Goal: Task Accomplishment & Management: Complete application form

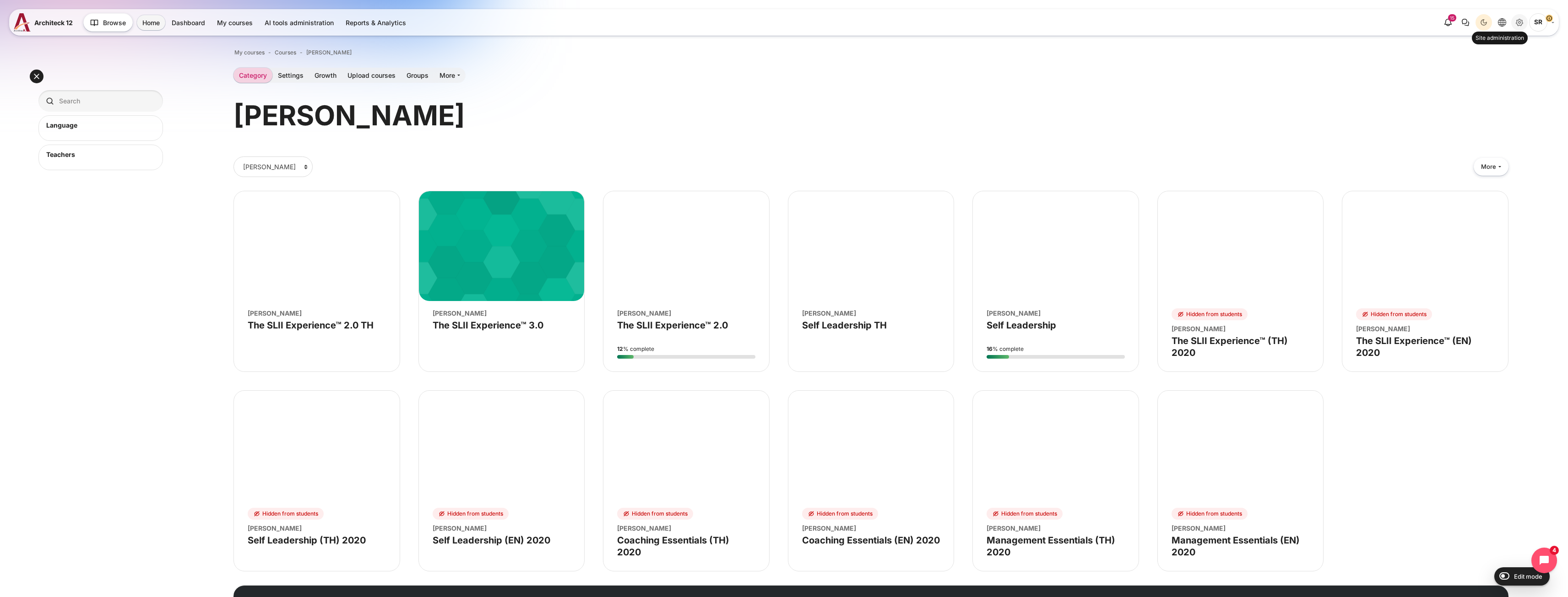
click at [1522, 27] on icon "Site administration" at bounding box center [1519, 23] width 11 height 11
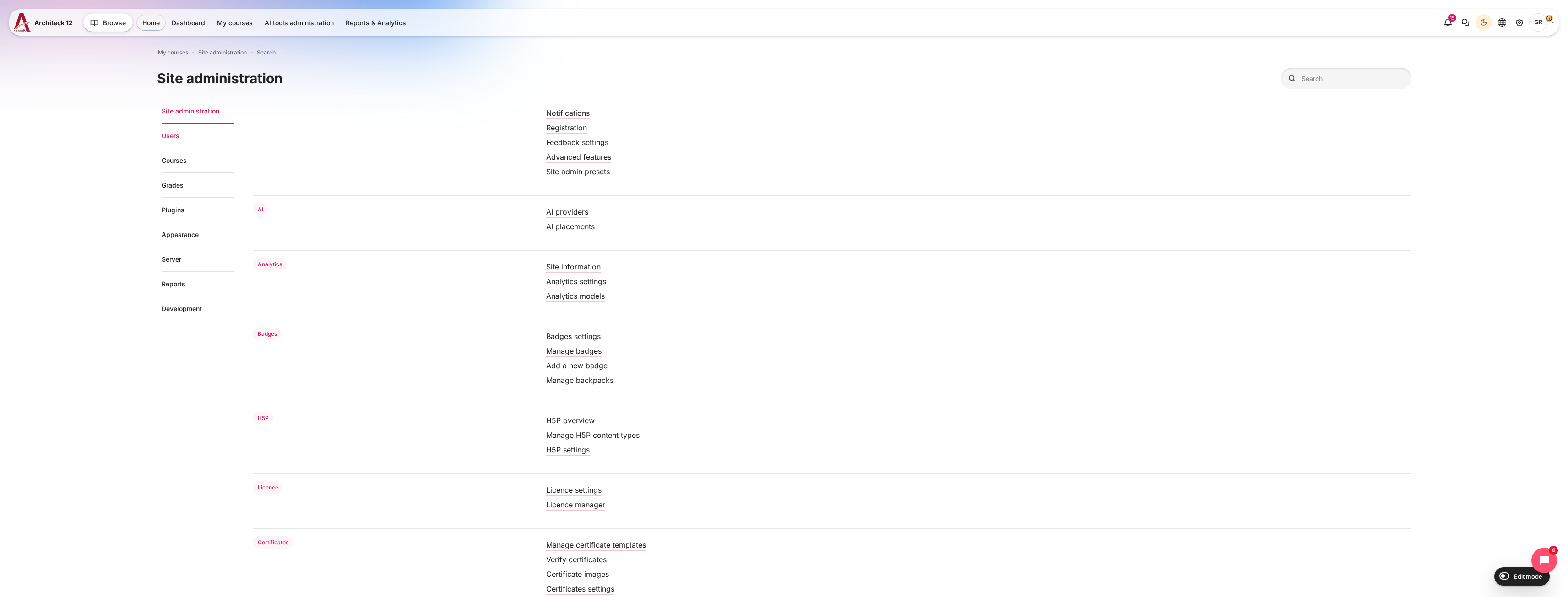
click at [164, 137] on link "Users" at bounding box center [197, 136] width 73 height 24
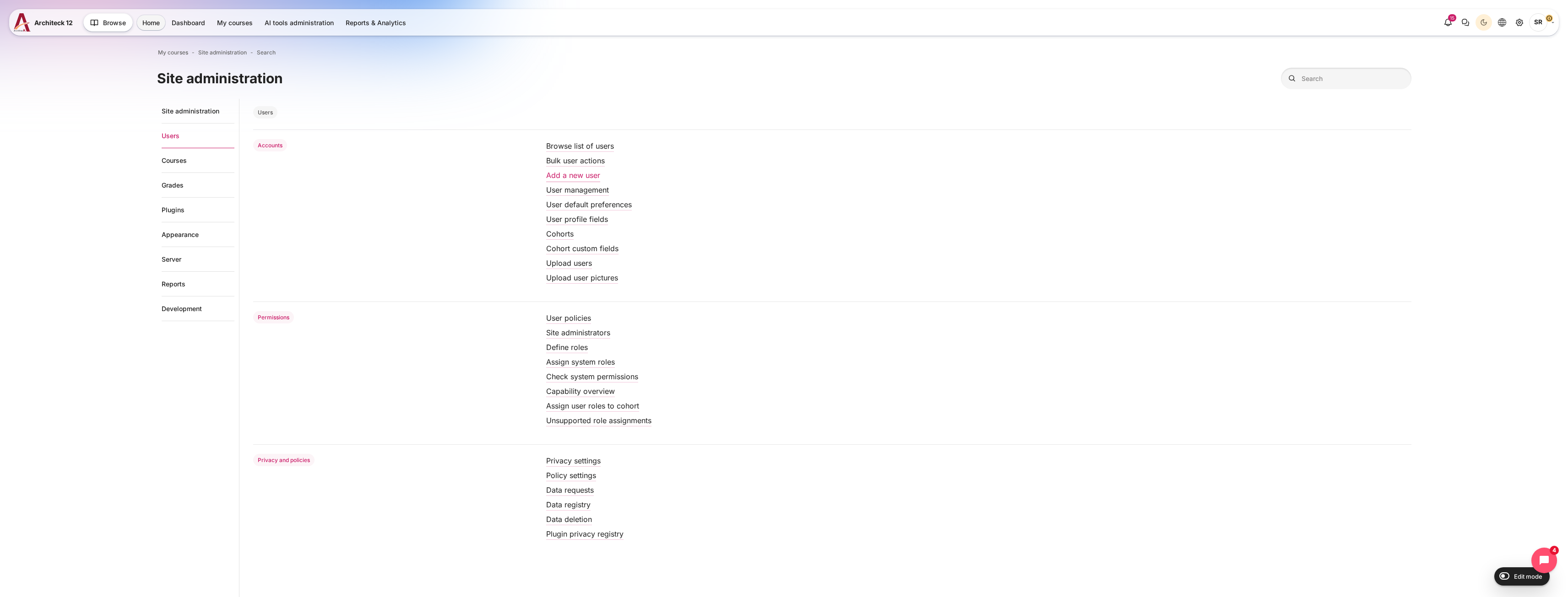
click at [580, 177] on link "Add a new user" at bounding box center [573, 175] width 54 height 9
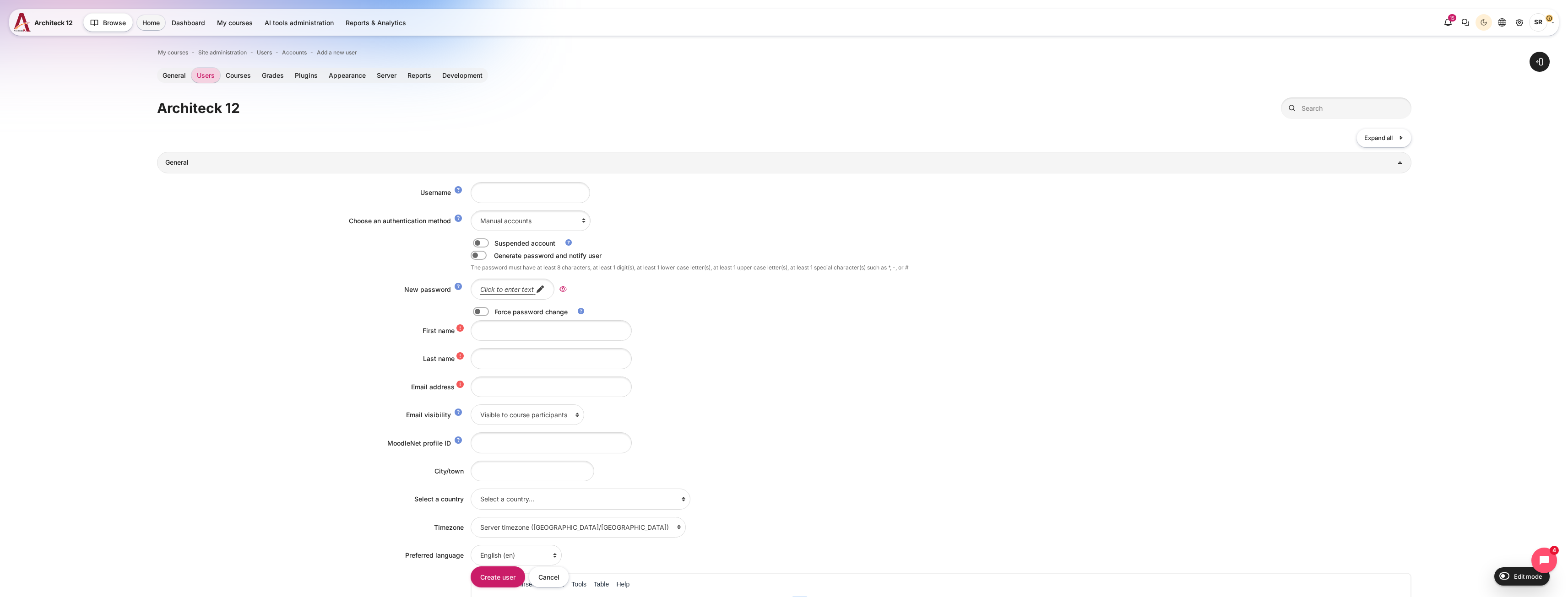
drag, startPoint x: 904, startPoint y: 136, endPoint x: 602, endPoint y: 194, distance: 307.5
click at [904, 136] on div "Collapse all Expand all" at bounding box center [784, 137] width 1254 height 19
click at [516, 191] on input "Username" at bounding box center [530, 192] width 119 height 21
paste input "Kanjana.Srimuang@bts.com"
drag, startPoint x: 482, startPoint y: 194, endPoint x: 453, endPoint y: 193, distance: 29.0
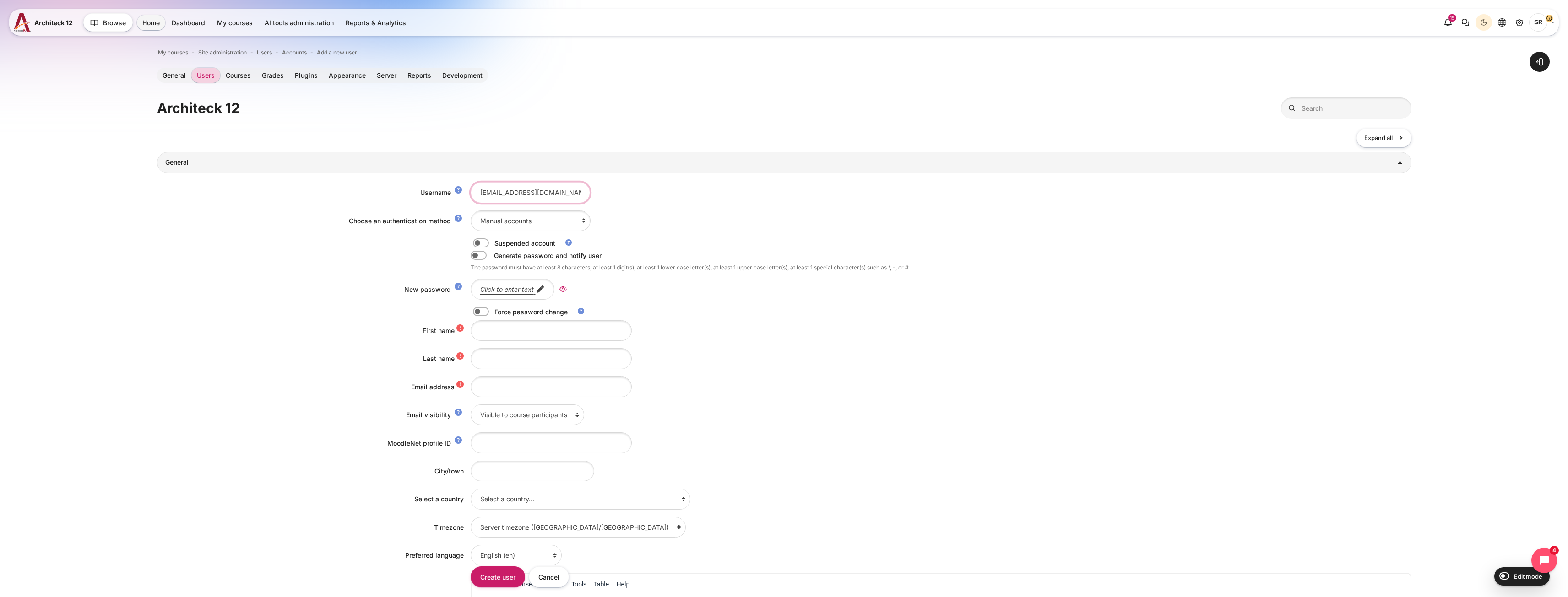
click at [454, 193] on div "Username Kanjana.Srimuang@bts.com" at bounding box center [784, 192] width 1254 height 21
click at [507, 197] on input "kanjana.Srimuang@bts.com" at bounding box center [530, 192] width 119 height 21
type input "kanjana.srimuang@bts.com"
click at [512, 387] on input "Email address" at bounding box center [551, 387] width 161 height 21
paste input "kanjana.srimuang@bts.com"
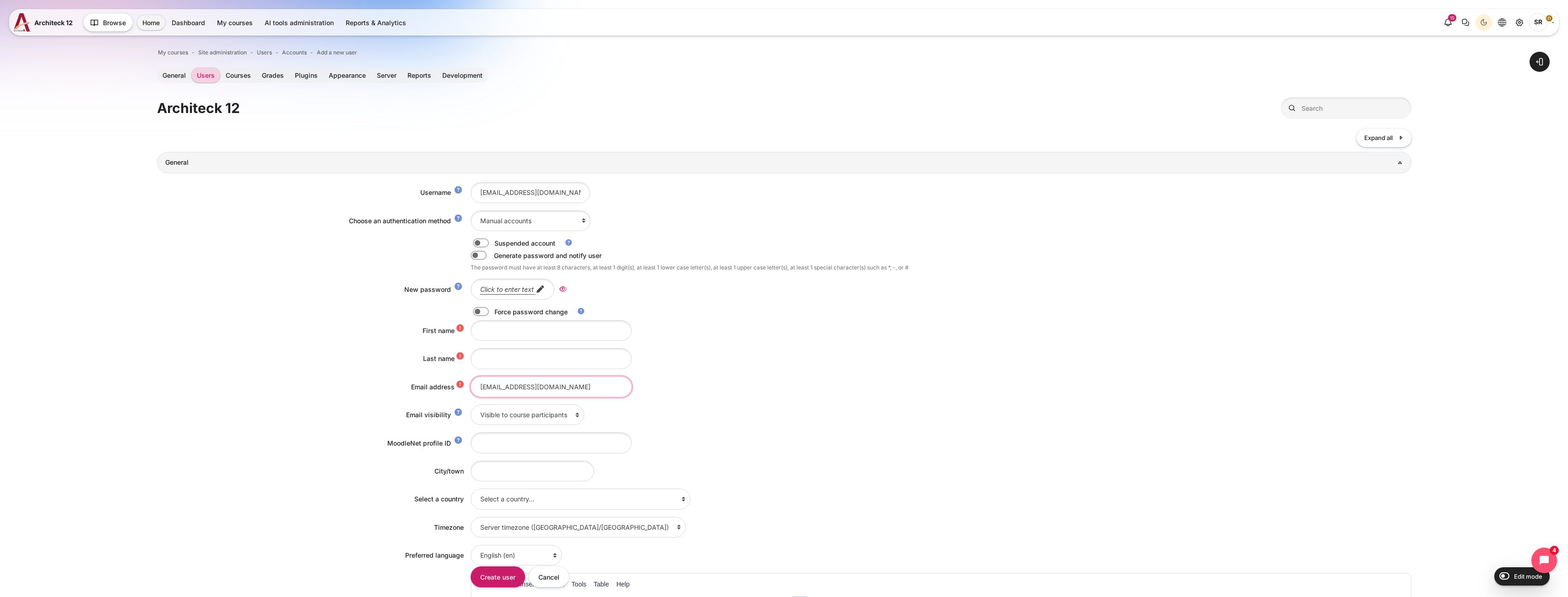
type input "kanjana.srimuang@bts.com"
click at [513, 328] on input "First name" at bounding box center [551, 331] width 161 height 21
paste input "kanjana.srimuang@bts.com"
drag, startPoint x: 481, startPoint y: 332, endPoint x: 471, endPoint y: 332, distance: 10.0
click at [471, 332] on input "kanjana.srimuang@bts.com" at bounding box center [551, 331] width 161 height 21
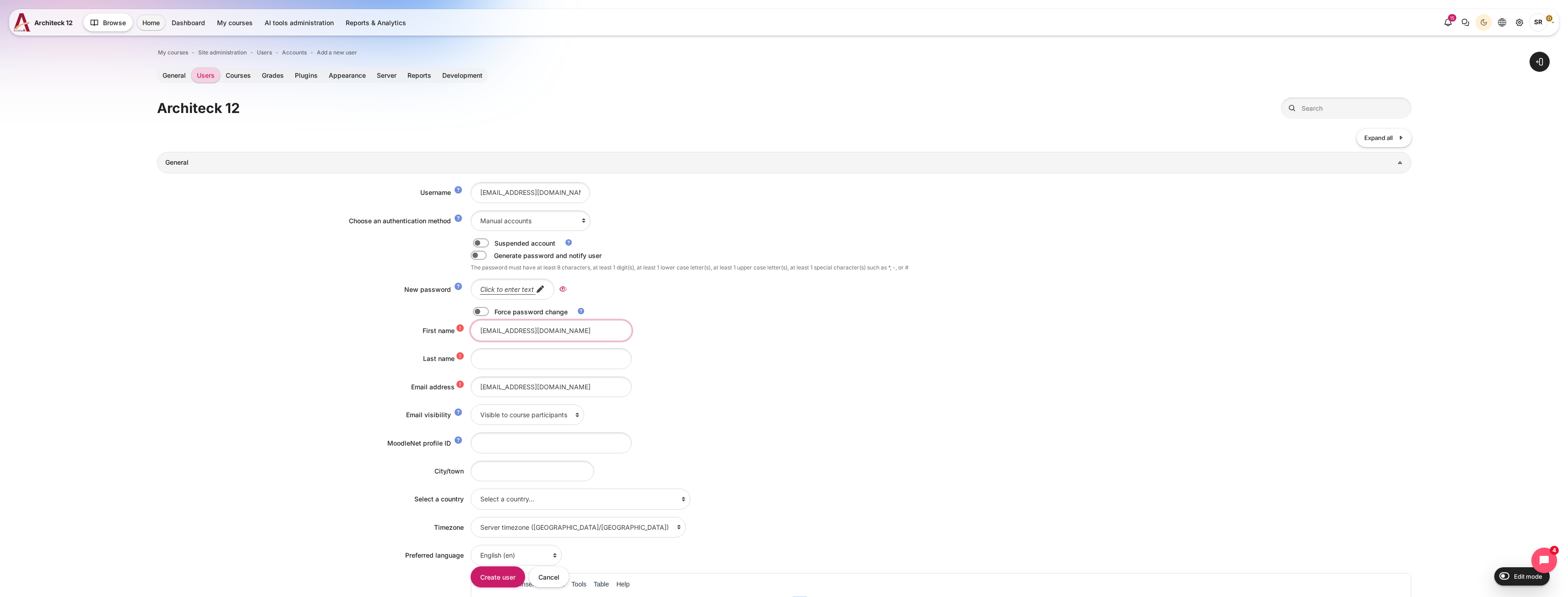
drag, startPoint x: 502, startPoint y: 333, endPoint x: 657, endPoint y: 334, distance: 155.0
click at [657, 334] on div "Kanjana.srimuang@bts.com" at bounding box center [941, 331] width 941 height 21
type input "Kanjana"
click at [499, 356] on input "Last name" at bounding box center [551, 359] width 161 height 21
paste input ".srimuang@bts.com"
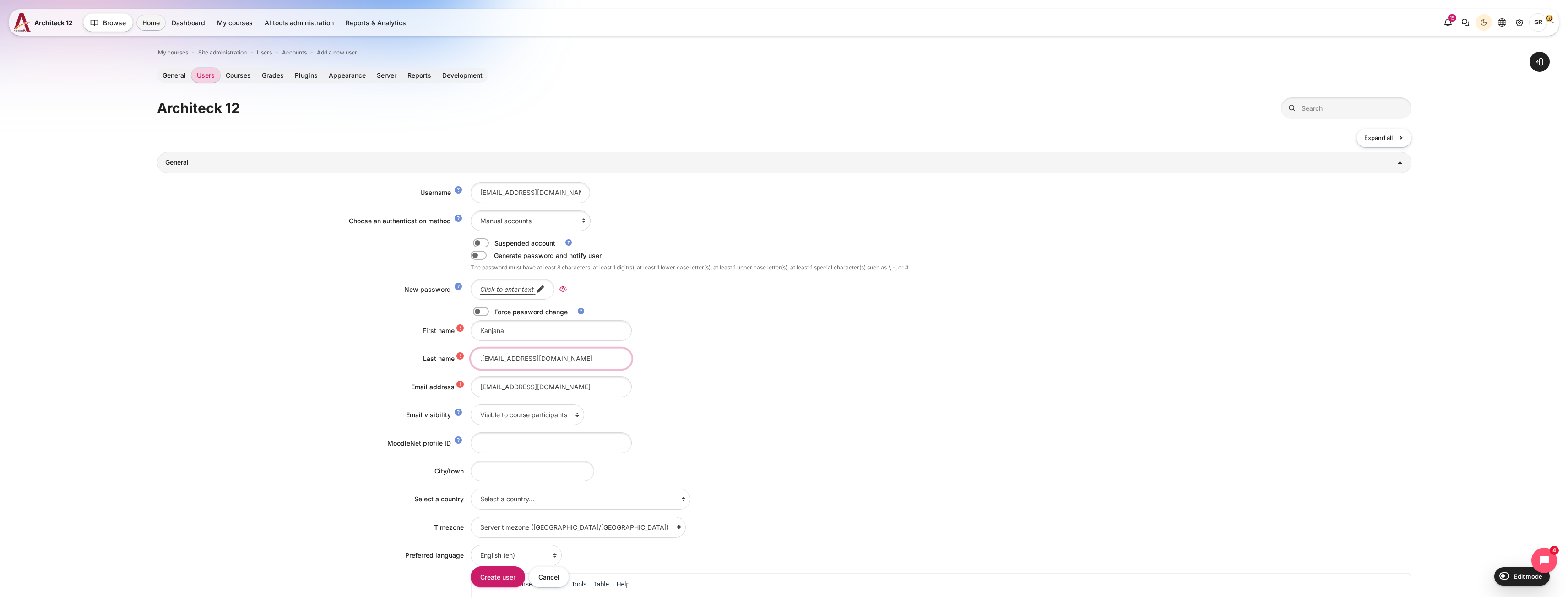
drag, startPoint x: 484, startPoint y: 359, endPoint x: 469, endPoint y: 360, distance: 15.0
click at [471, 360] on input ".srimuang@bts.com" at bounding box center [551, 359] width 161 height 21
drag, startPoint x: 509, startPoint y: 359, endPoint x: 571, endPoint y: 368, distance: 62.6
click at [571, 368] on input "Srimuang@bts.com" at bounding box center [551, 359] width 161 height 21
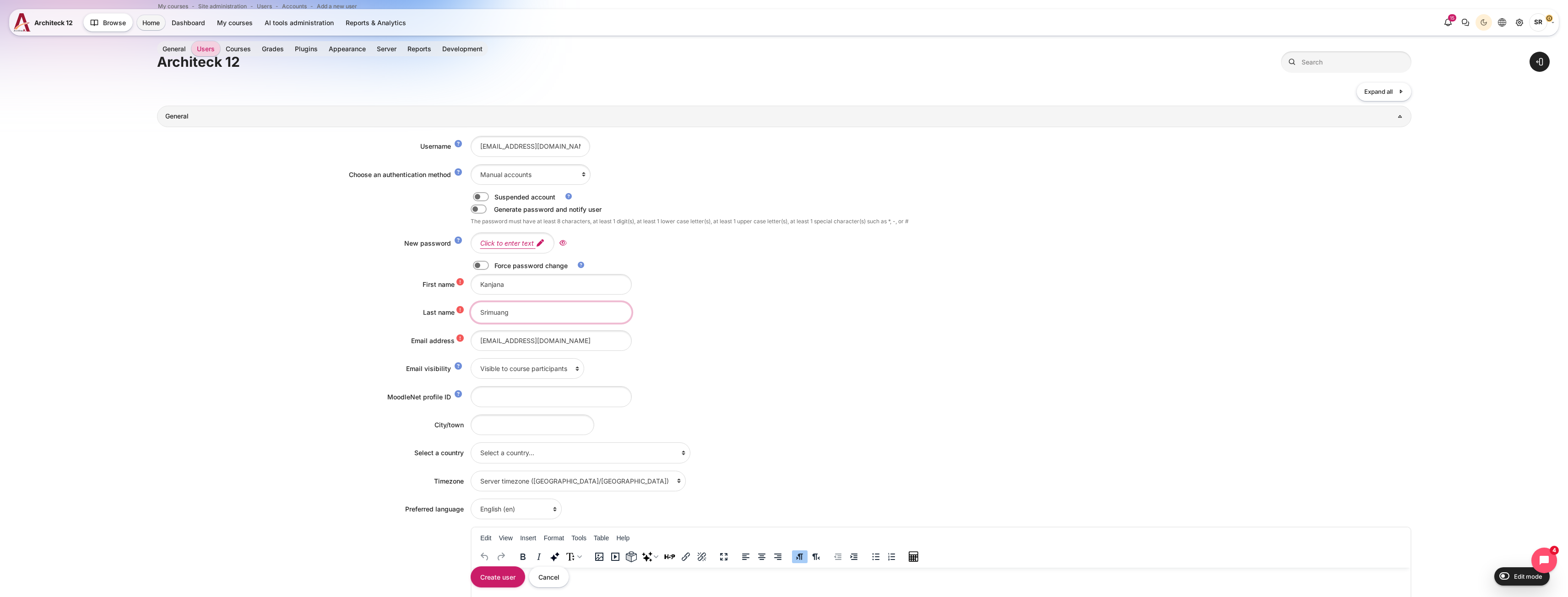
scroll to position [46, 0]
type input "Srimuang"
click at [522, 241] on em "Click to enter text" at bounding box center [507, 243] width 54 height 8
click at [586, 243] on icon "Reveal" at bounding box center [586, 243] width 7 height 8
click at [493, 269] on label "Content" at bounding box center [493, 266] width 2 height 10
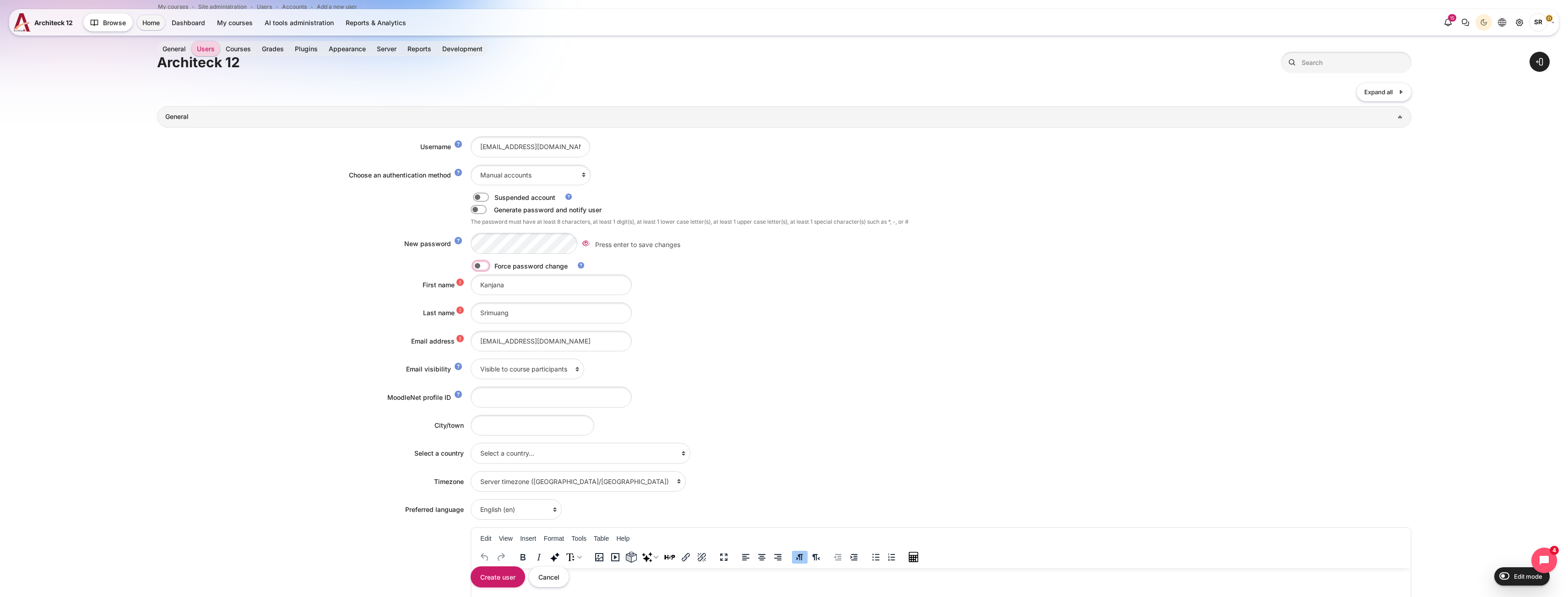
click at [489, 269] on input "Content" at bounding box center [497, 267] width 16 height 9
checkbox input "true"
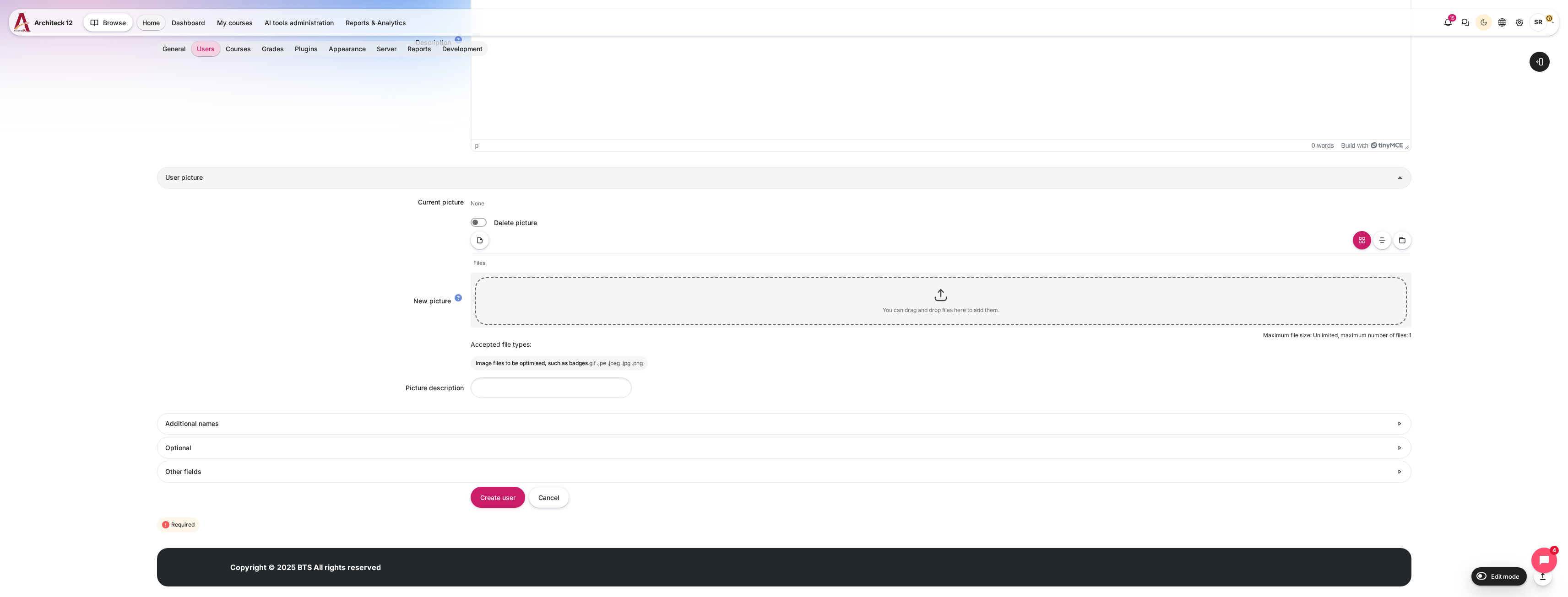
scroll to position [655, 0]
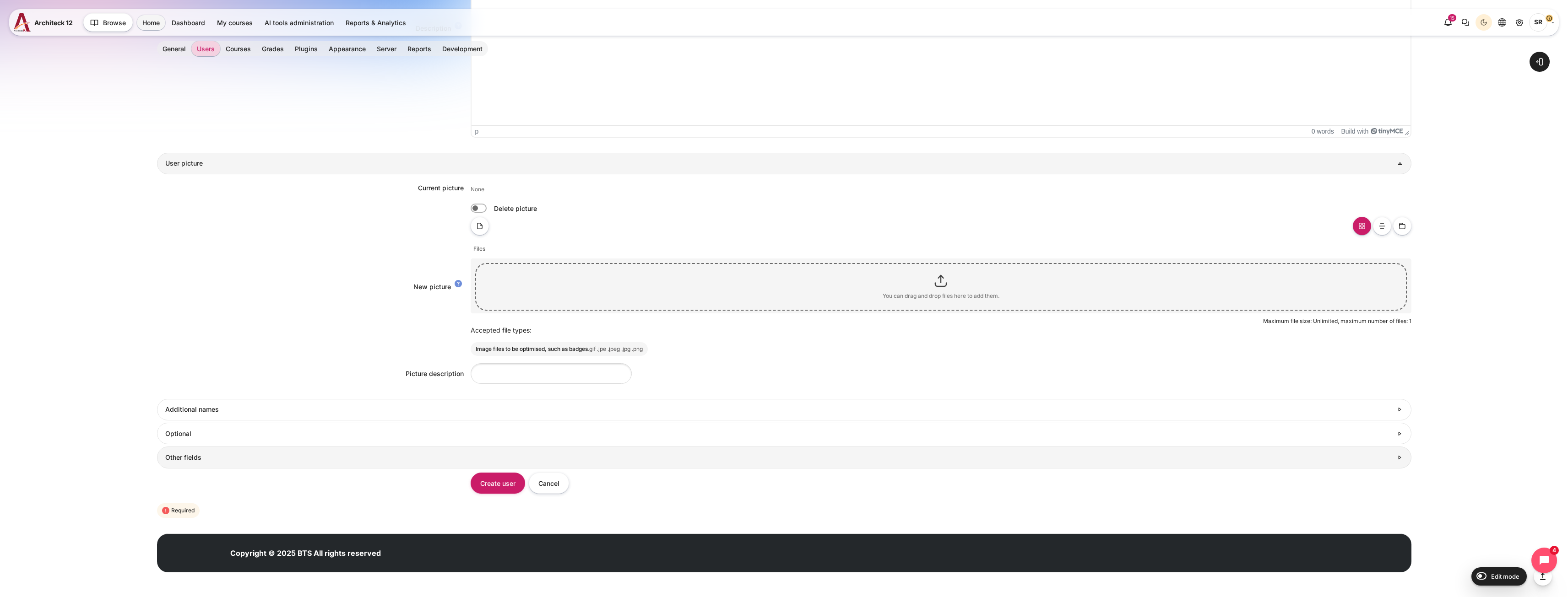
click at [320, 453] on link "Other fields" at bounding box center [784, 457] width 1254 height 21
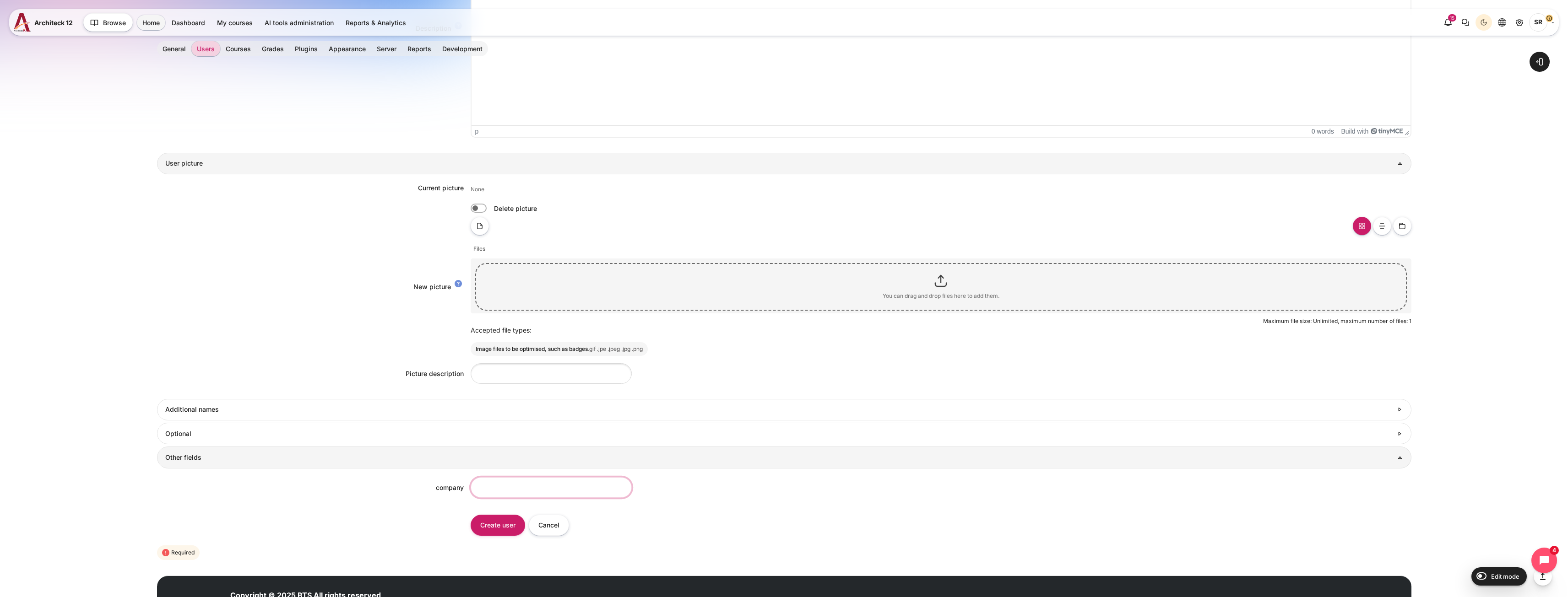
click at [536, 485] on input "company" at bounding box center [551, 488] width 161 height 21
type input "BTS"
click at [498, 527] on input "Create user" at bounding box center [498, 525] width 54 height 21
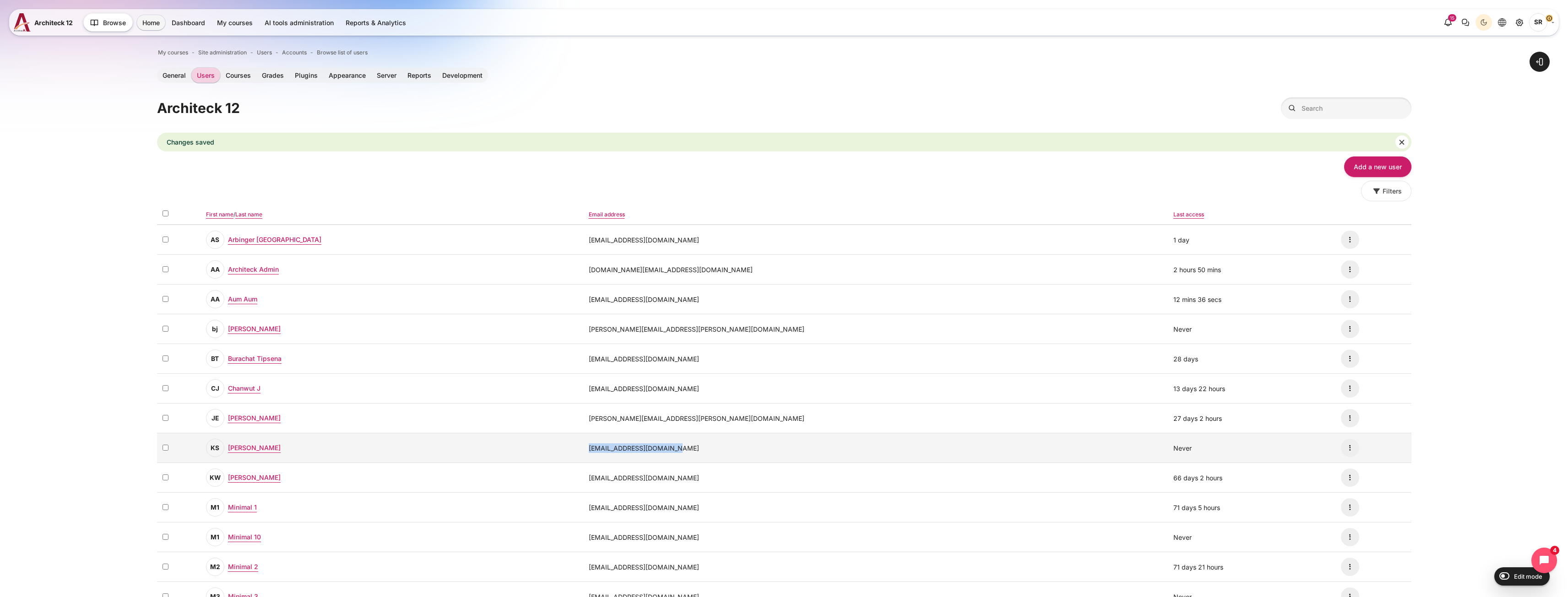
drag, startPoint x: 776, startPoint y: 449, endPoint x: 676, endPoint y: 451, distance: 100.0
click at [676, 451] on td "kanjana.srimuang@bts.com" at bounding box center [875, 448] width 584 height 30
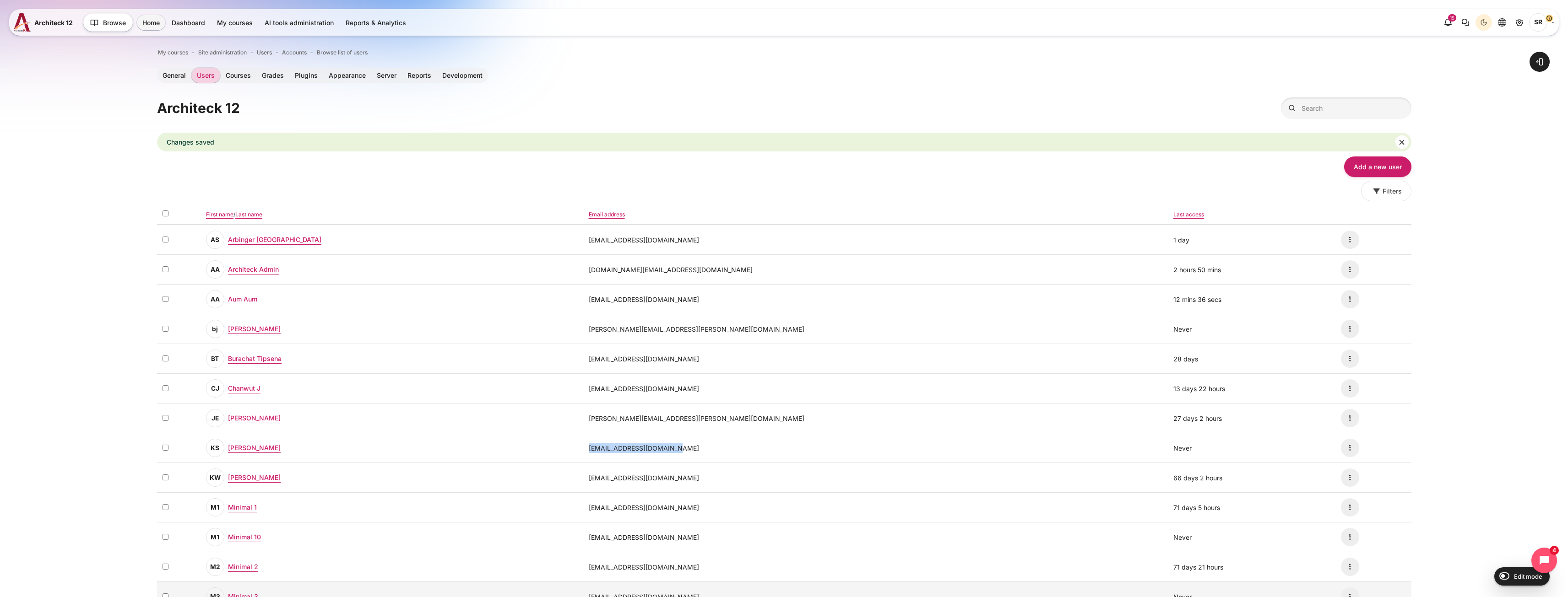
copy td "kanjana.srimuang@bts.com"
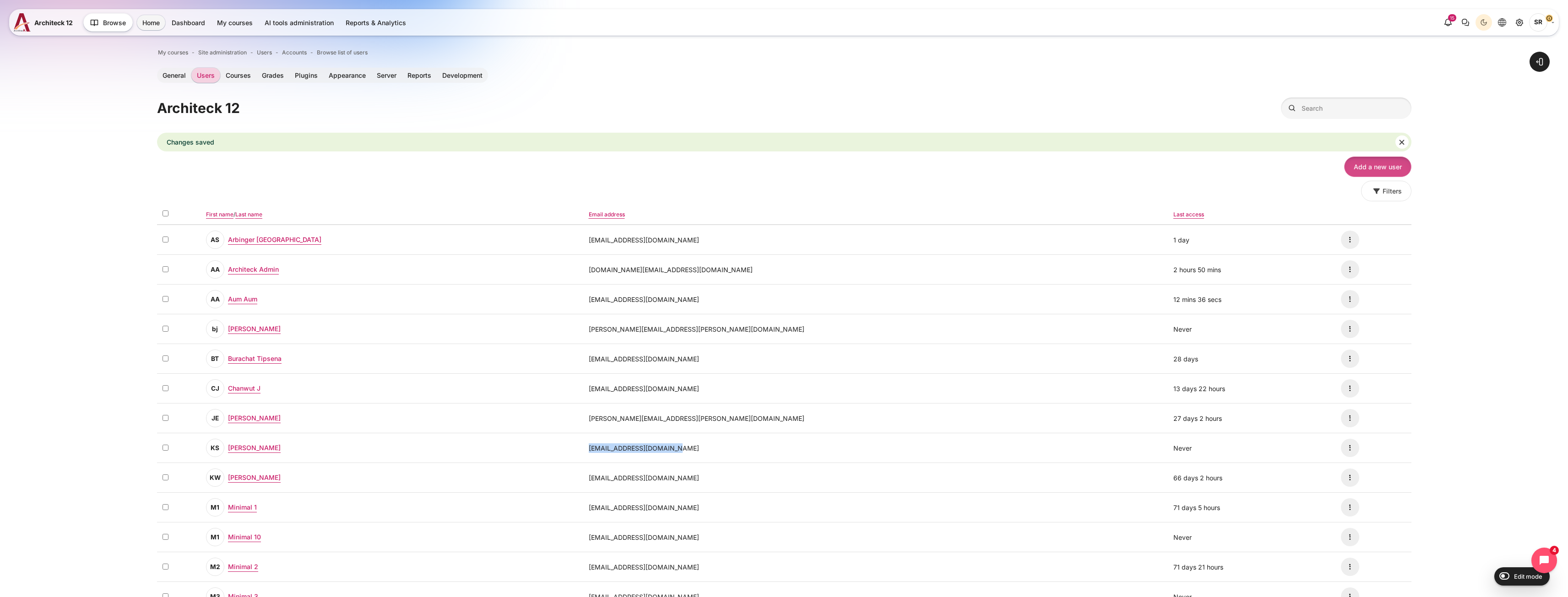
click at [1368, 166] on link "Add a new user" at bounding box center [1378, 167] width 67 height 21
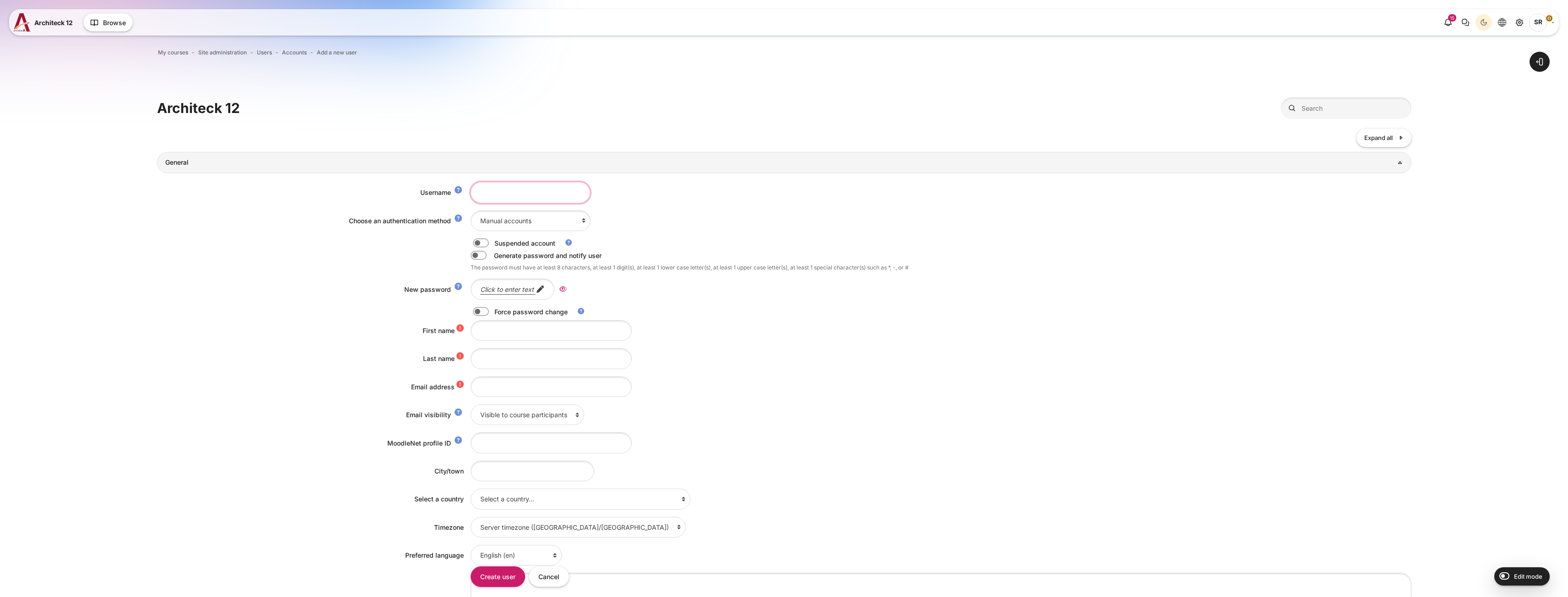
click at [502, 189] on input "Username" at bounding box center [530, 192] width 119 height 21
paste input "[EMAIL_ADDRESS][DOMAIN_NAME]"
click at [486, 192] on input "[EMAIL_ADDRESS][DOMAIN_NAME]" at bounding box center [530, 192] width 119 height 21
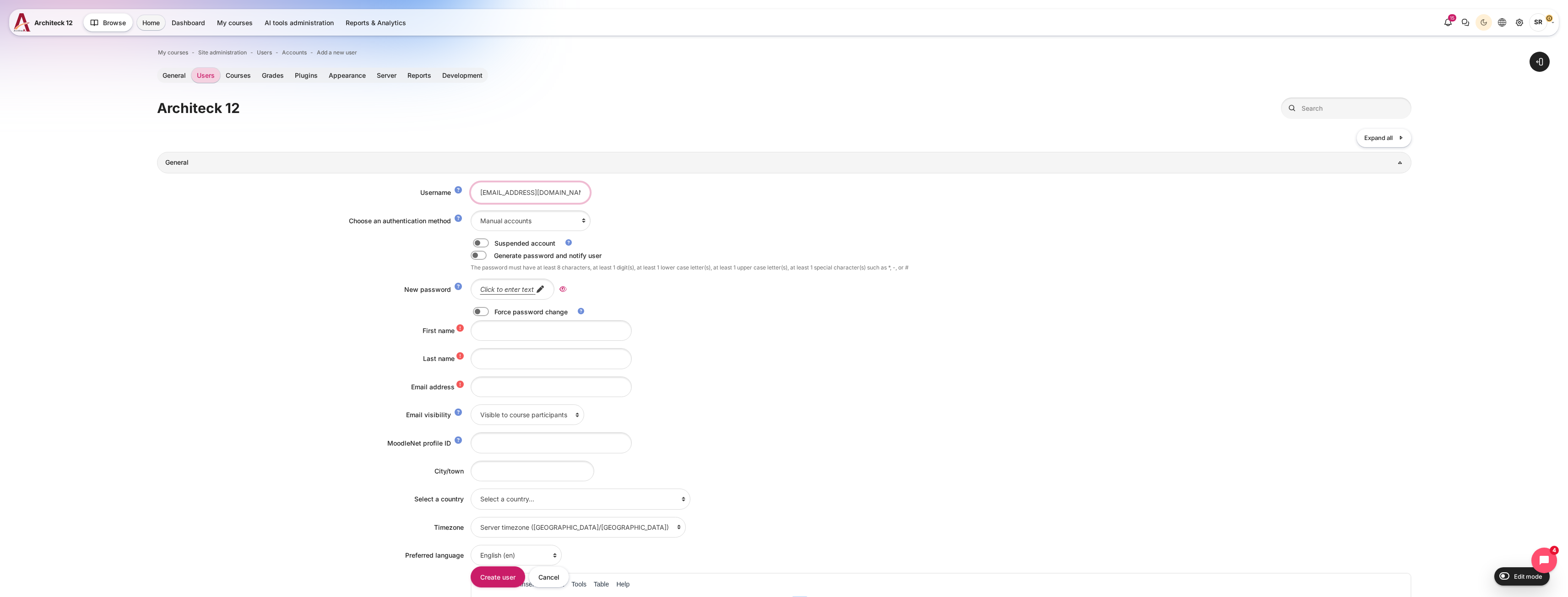
drag, startPoint x: 515, startPoint y: 196, endPoint x: 350, endPoint y: 194, distance: 165.0
click at [350, 194] on div "Username [EMAIL_ADDRESS][DOMAIN_NAME]" at bounding box center [784, 192] width 1254 height 21
click at [482, 192] on input "[EMAIL_ADDRESS][DOMAIN_NAME]" at bounding box center [530, 192] width 119 height 21
drag, startPoint x: 482, startPoint y: 192, endPoint x: 461, endPoint y: 191, distance: 21.0
click at [468, 192] on div "Username [EMAIL_ADDRESS][DOMAIN_NAME]" at bounding box center [784, 192] width 1254 height 21
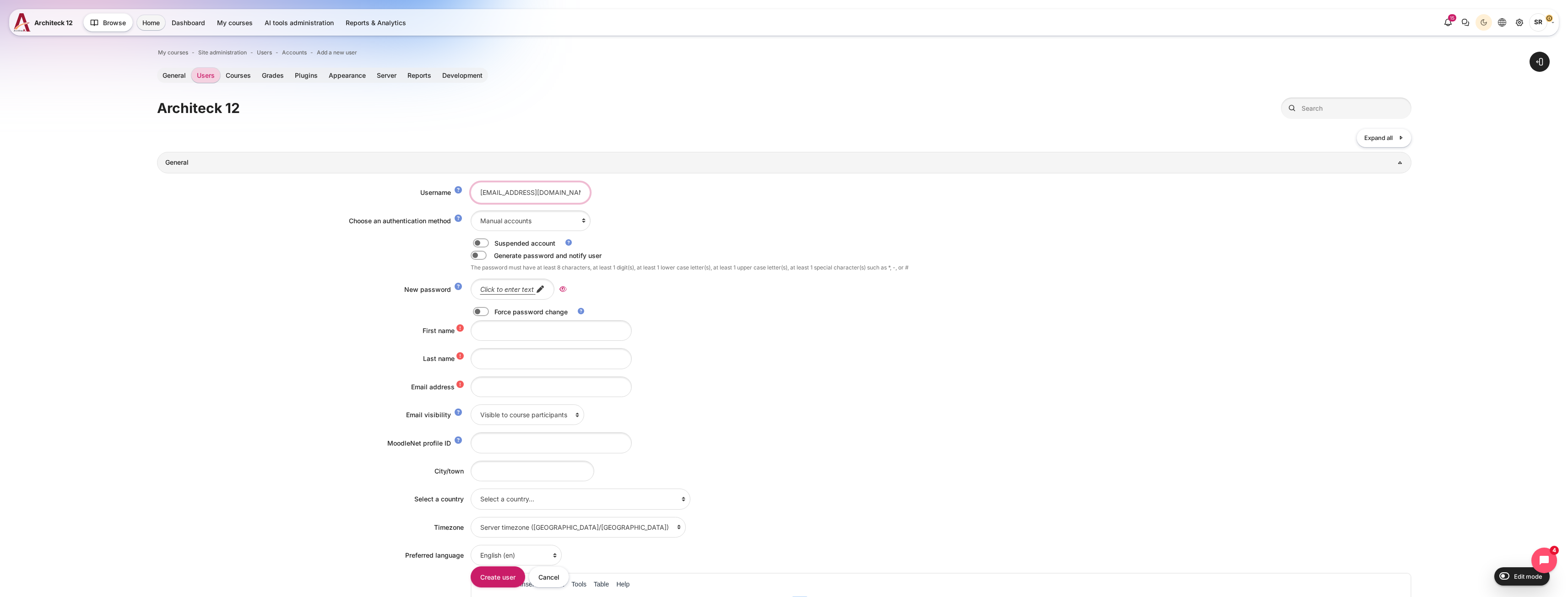
type input "[EMAIL_ADDRESS][DOMAIN_NAME]"
click at [497, 337] on input "First name" at bounding box center [551, 331] width 161 height 21
paste input "[EMAIL_ADDRESS][DOMAIN_NAME]"
type input "Kulphassorn.Nawakantrakoon@bts.com"
click at [501, 389] on input "Email address" at bounding box center [551, 387] width 161 height 21
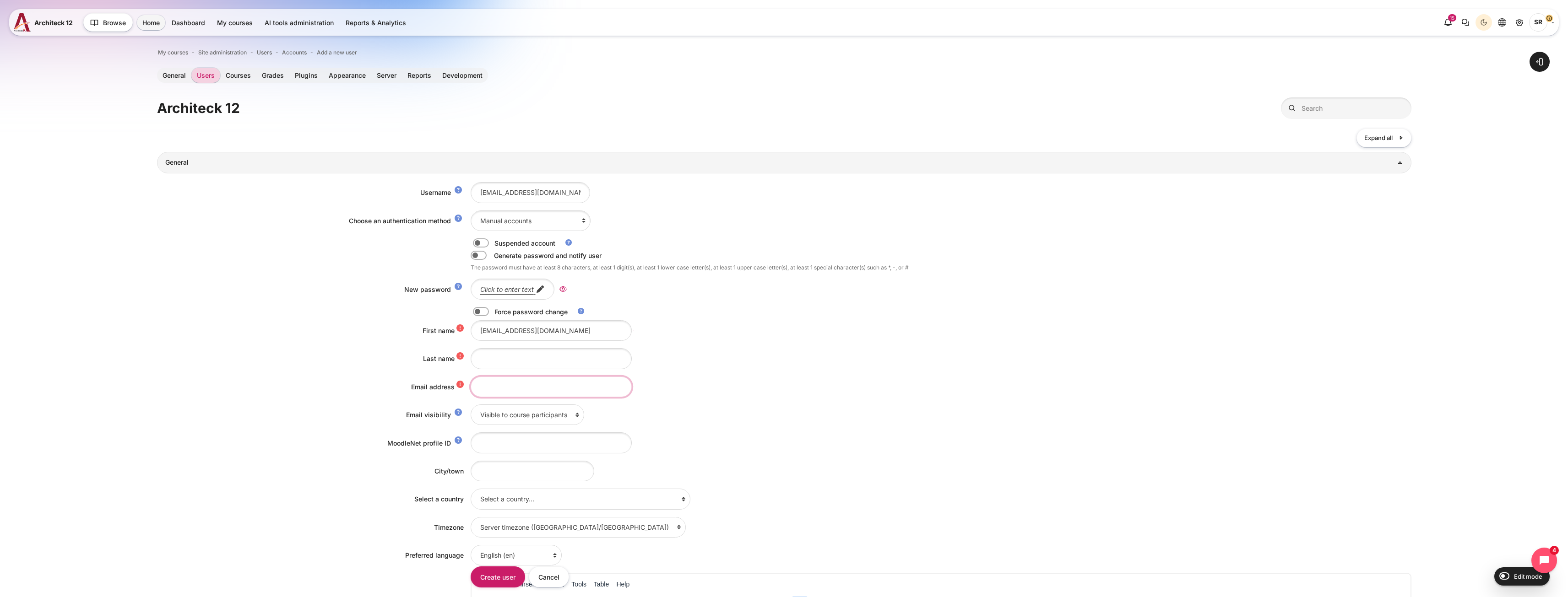
paste input "Kulphassorn.Nawakantrakoon@bts.com"
click at [523, 388] on input "Kulphassorn.Nawakantrakoon@bts.com" at bounding box center [551, 387] width 161 height 21
drag, startPoint x: 484, startPoint y: 386, endPoint x: 475, endPoint y: 386, distance: 9.0
click at [475, 386] on input "Kulphassorn.nawakantrakoon@bts.com" at bounding box center [551, 387] width 161 height 21
type input "[EMAIL_ADDRESS][DOMAIN_NAME]"
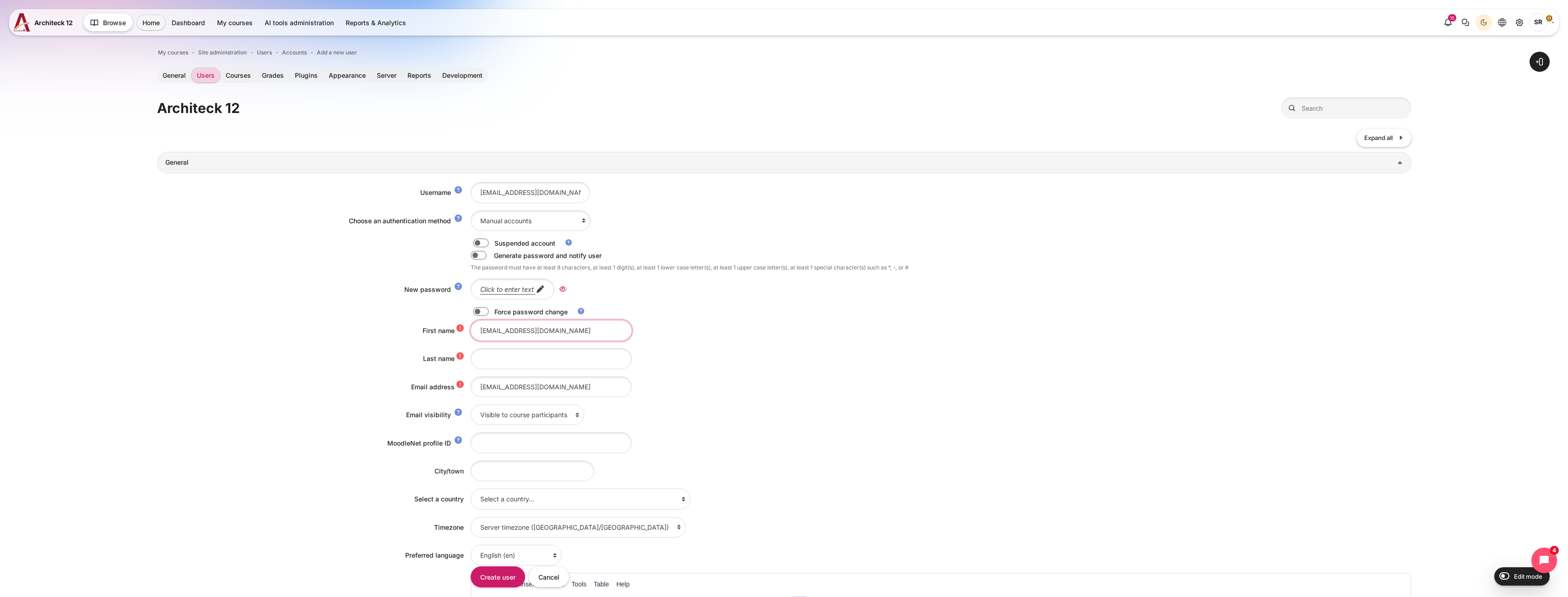
drag, startPoint x: 517, startPoint y: 334, endPoint x: 664, endPoint y: 343, distance: 147.3
click at [664, 343] on div "Username kulphassorn.nawakantrakoon@bts.com Choose an authentication method Ema…" at bounding box center [784, 489] width 1254 height 631
type input "Kulphassorn"
click at [547, 361] on input "Last name" at bounding box center [551, 359] width 161 height 21
paste input "Nawakantrakoon@bts.com"
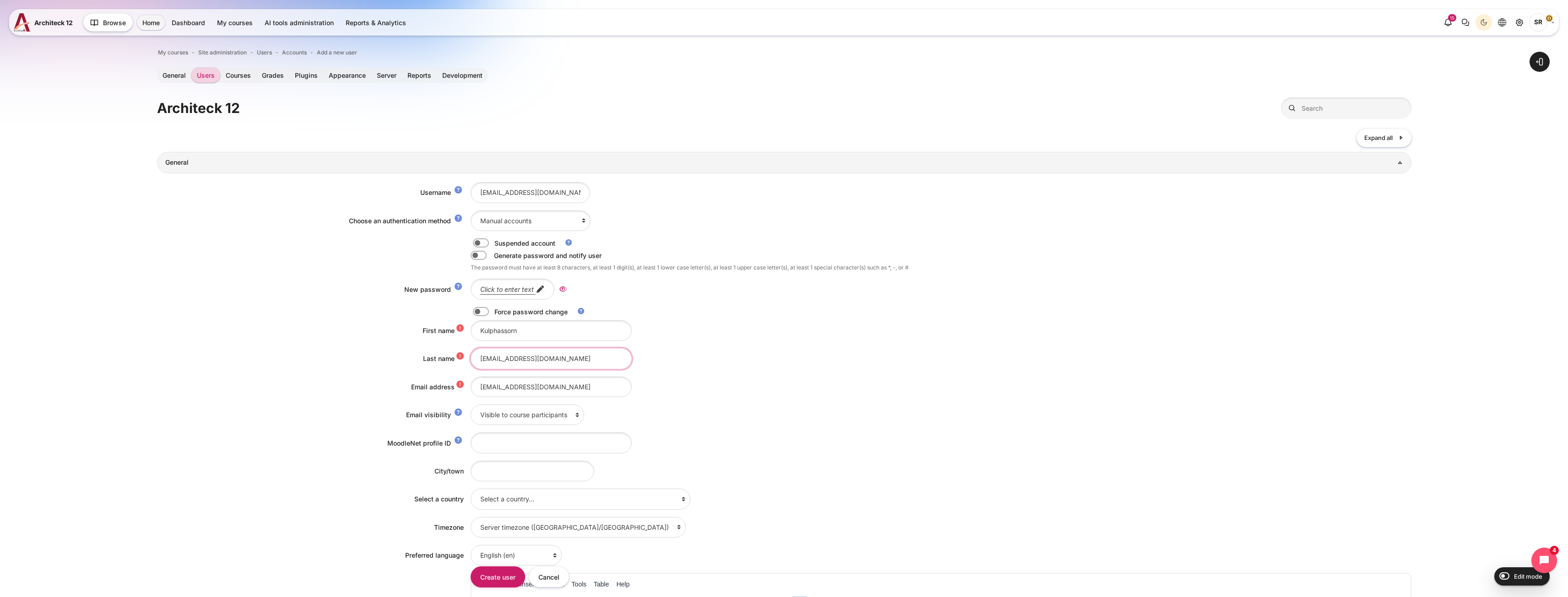
drag, startPoint x: 567, startPoint y: 361, endPoint x: 531, endPoint y: 362, distance: 36.0
click at [531, 362] on input "Nawakantrakoon@bts.com" at bounding box center [551, 359] width 161 height 21
type input "Nawakantrakoon"
click at [515, 289] on em "Click to enter text" at bounding box center [507, 289] width 54 height 8
click at [493, 310] on label "Content" at bounding box center [493, 312] width 2 height 10
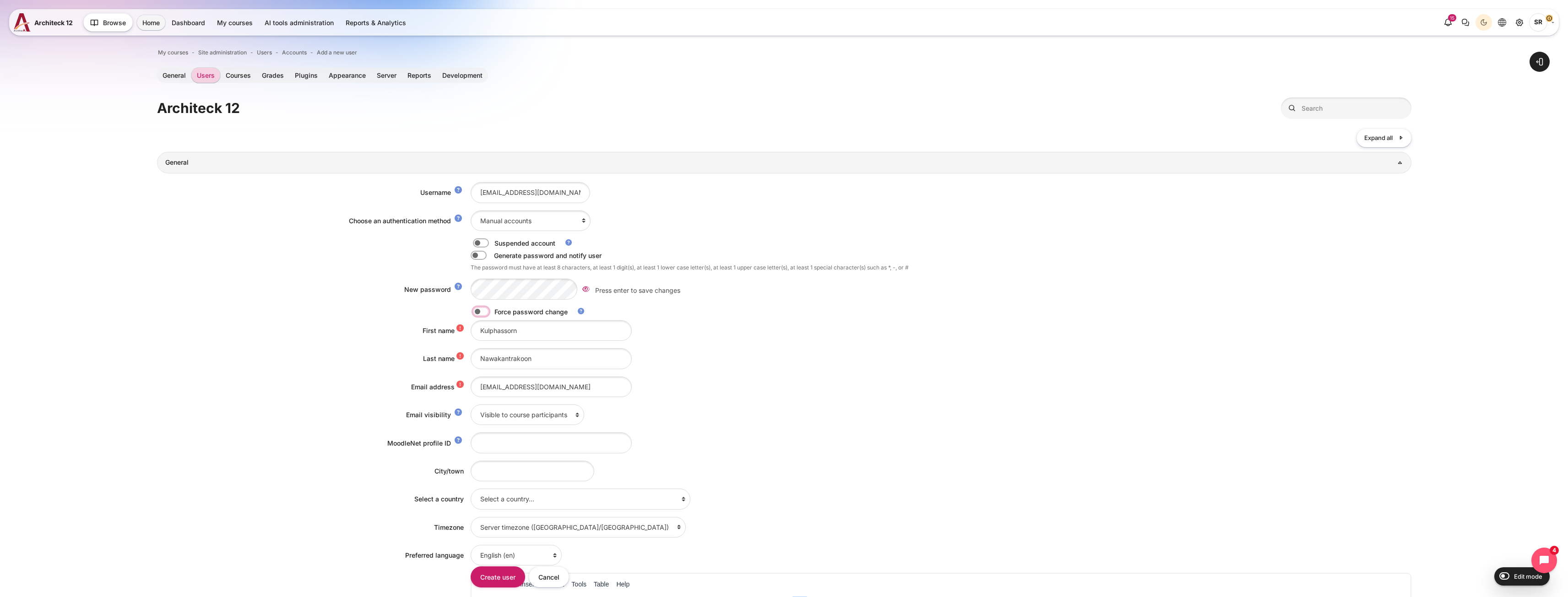
click at [489, 310] on input "Content" at bounding box center [497, 313] width 16 height 9
checkbox input "true"
click at [537, 287] on icon "Reveal" at bounding box center [539, 289] width 7 height 8
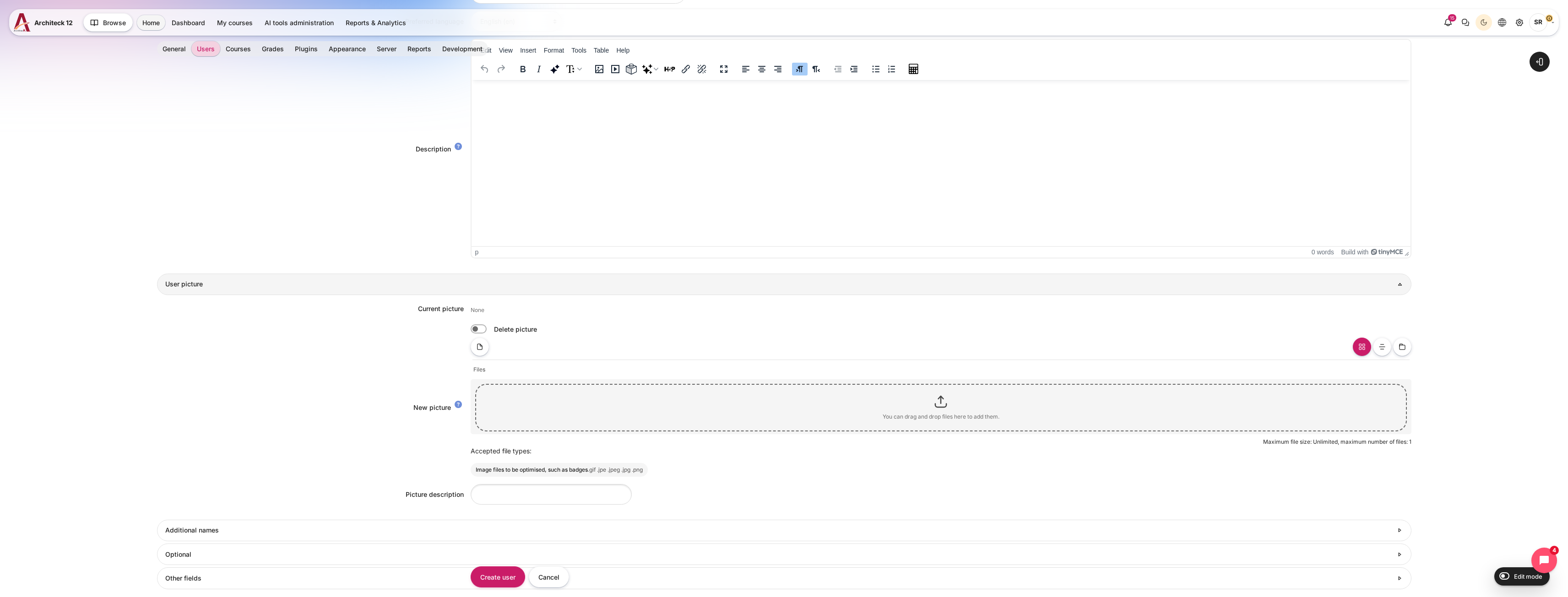
scroll to position [655, 0]
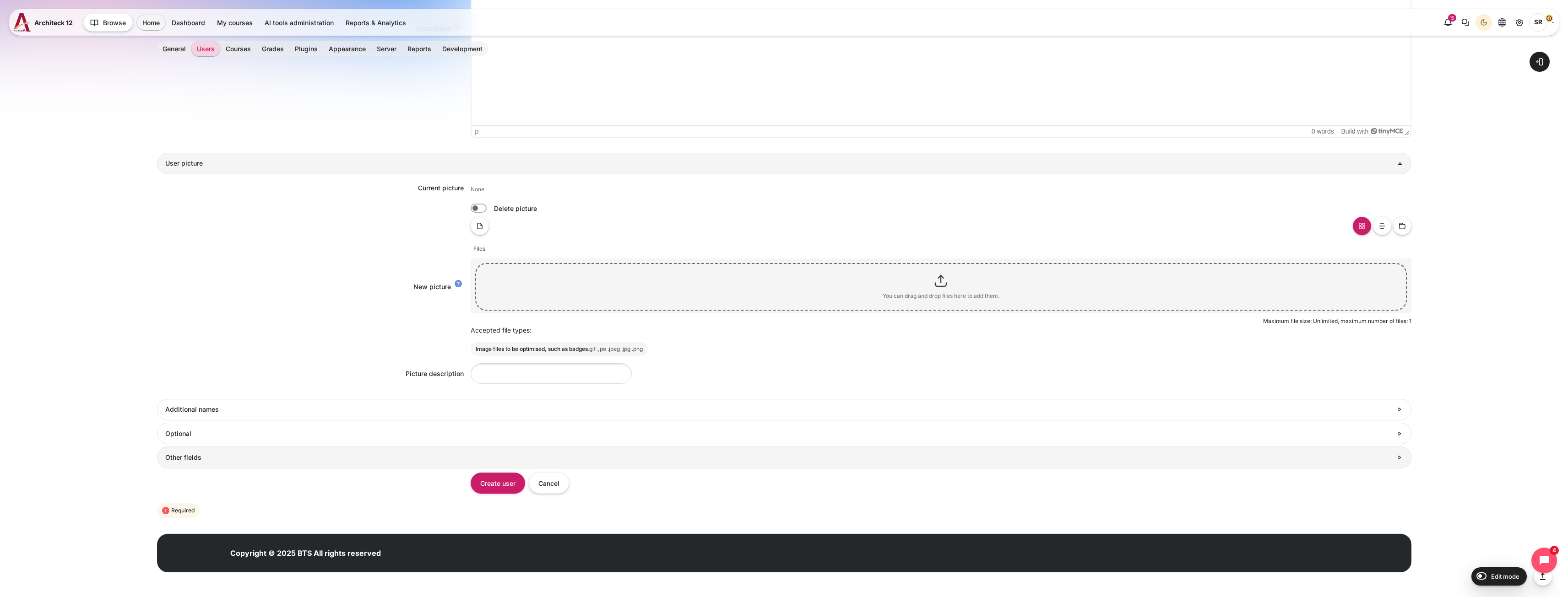
click at [250, 463] on link "Other fields" at bounding box center [784, 457] width 1254 height 21
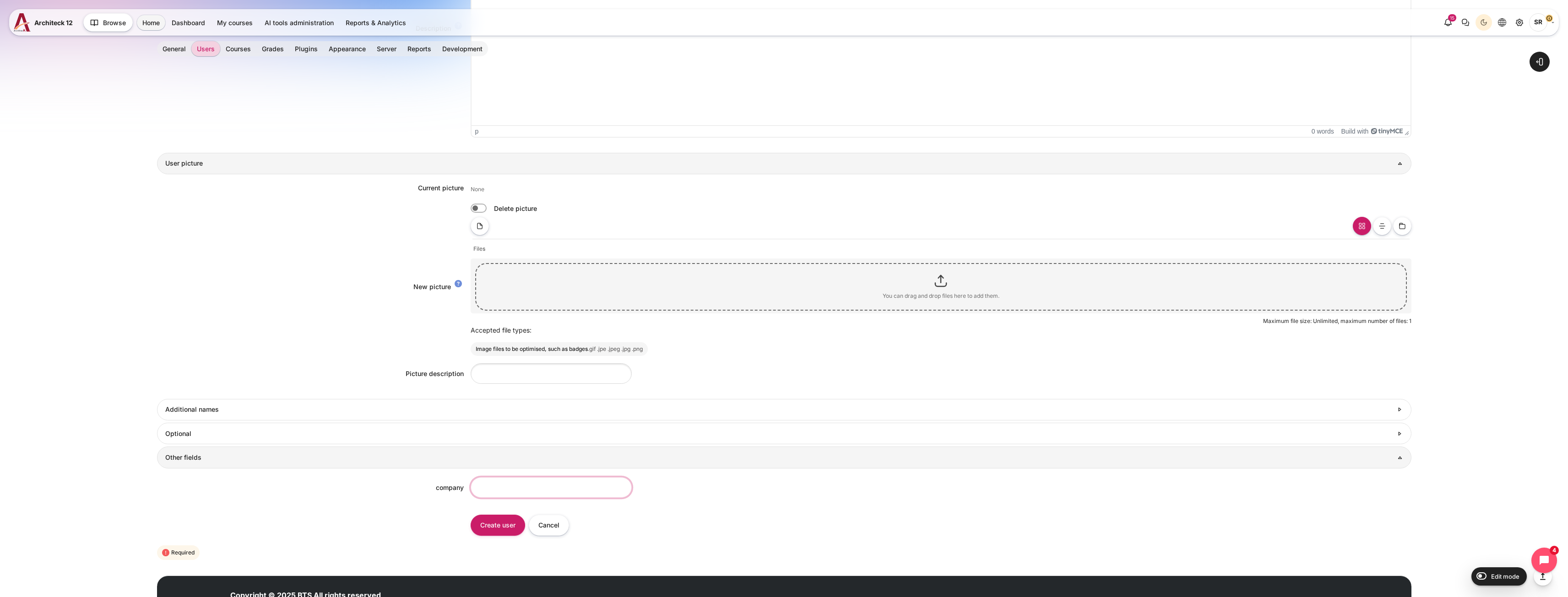
click at [499, 485] on input "company" at bounding box center [551, 488] width 161 height 21
type input "BTS"
click at [503, 524] on input "Create user" at bounding box center [498, 525] width 54 height 21
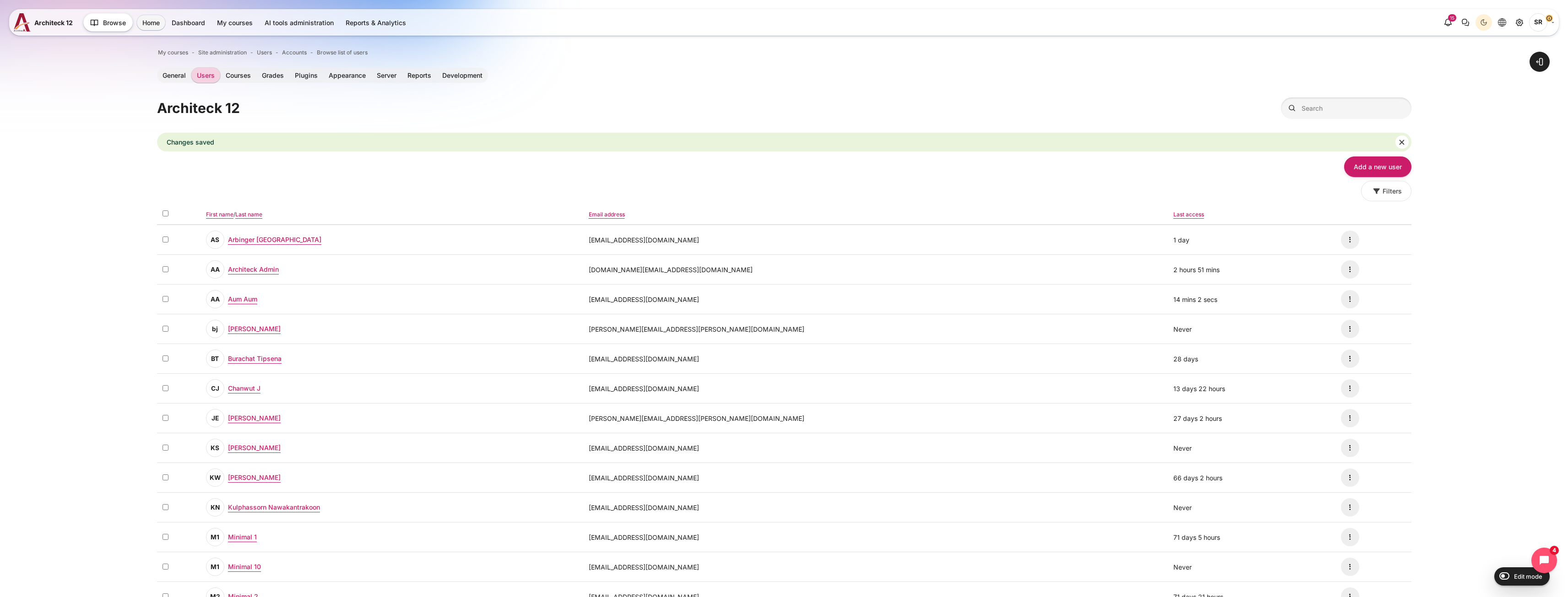
drag, startPoint x: 780, startPoint y: 178, endPoint x: 782, endPoint y: 183, distance: 5.4
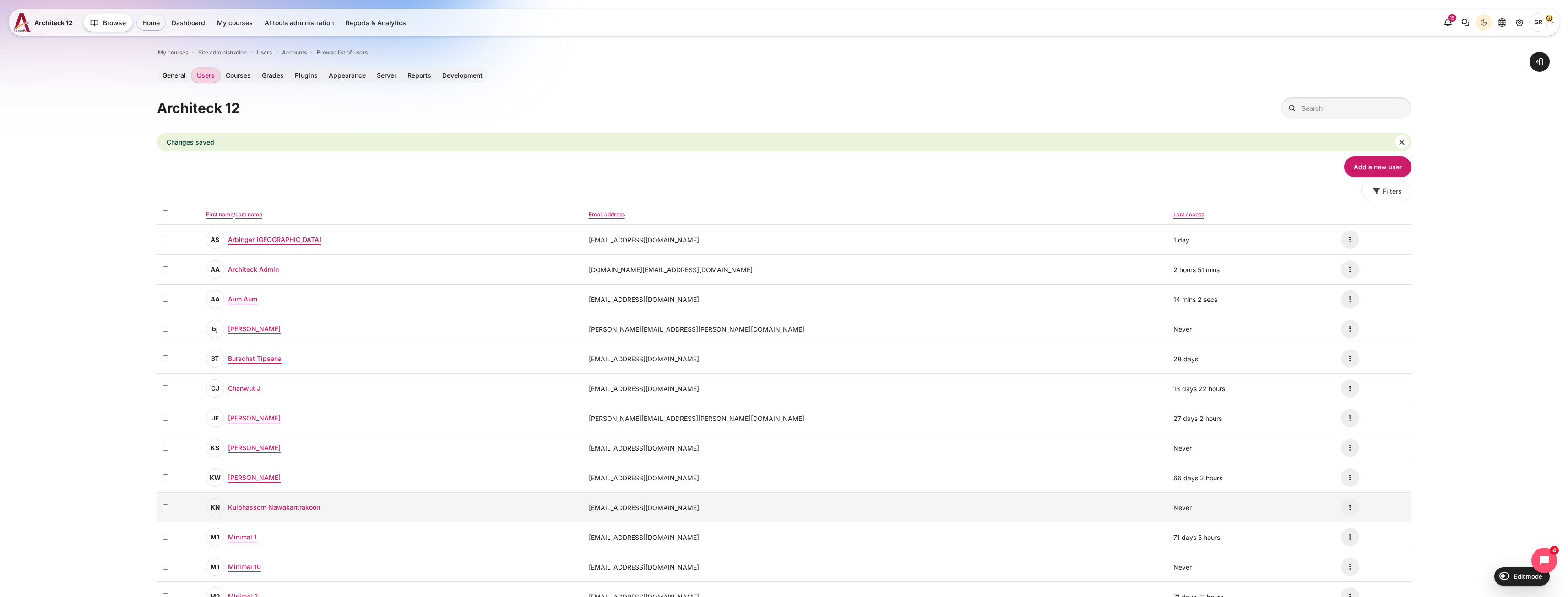
drag, startPoint x: 781, startPoint y: 505, endPoint x: 643, endPoint y: 513, distance: 138.2
click at [643, 513] on td "[EMAIL_ADDRESS][DOMAIN_NAME]" at bounding box center [875, 507] width 584 height 30
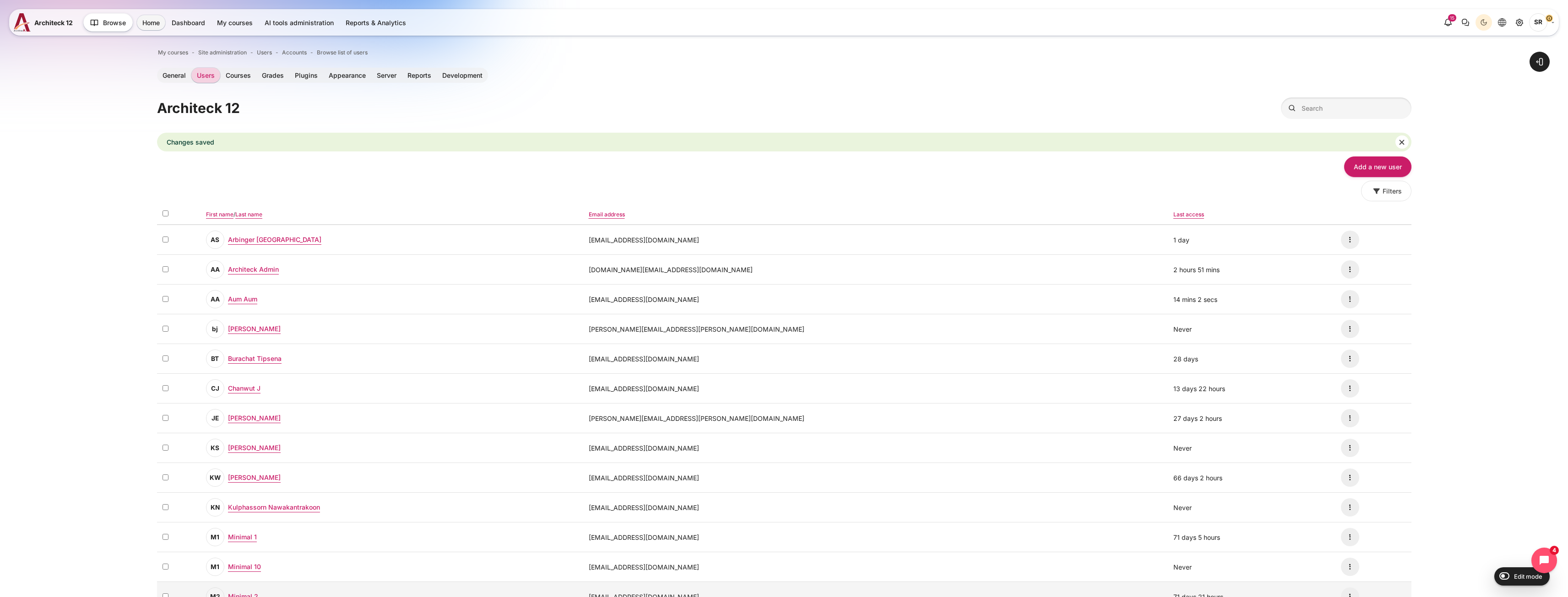
copy td "[EMAIL_ADDRESS][DOMAIN_NAME]"
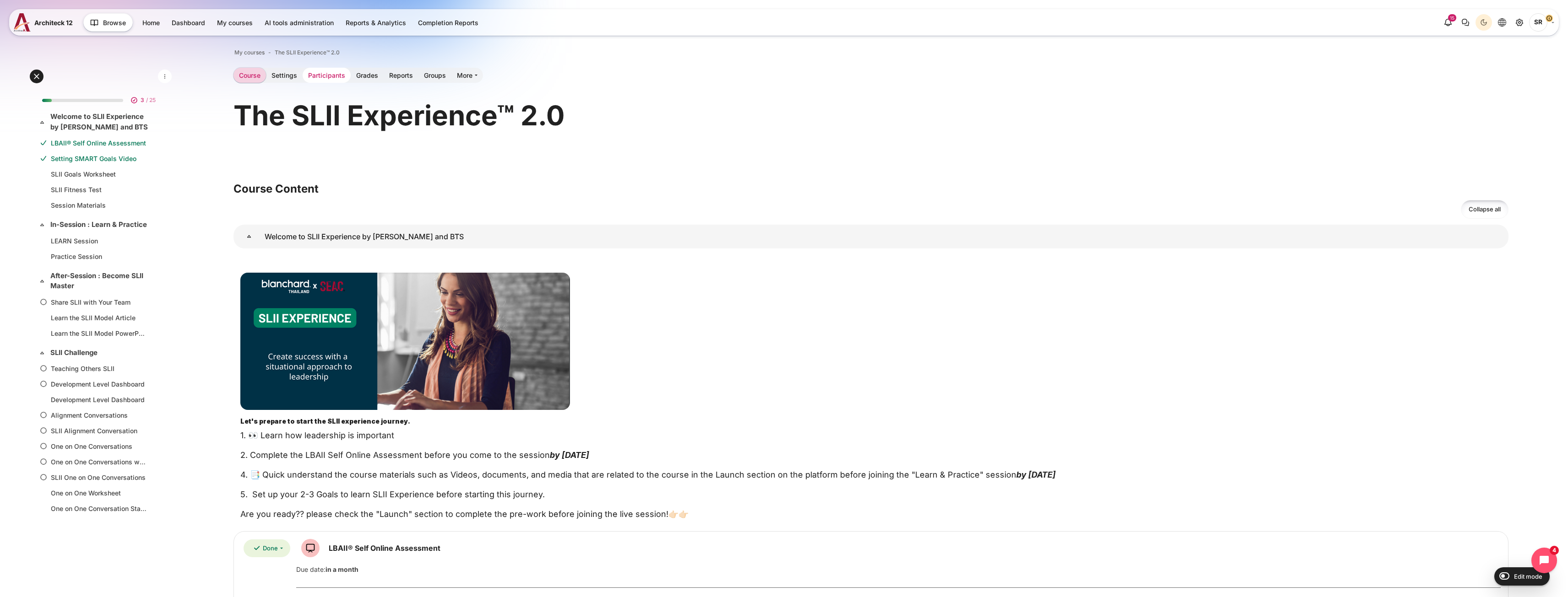
click at [312, 76] on link "Participants" at bounding box center [326, 75] width 48 height 15
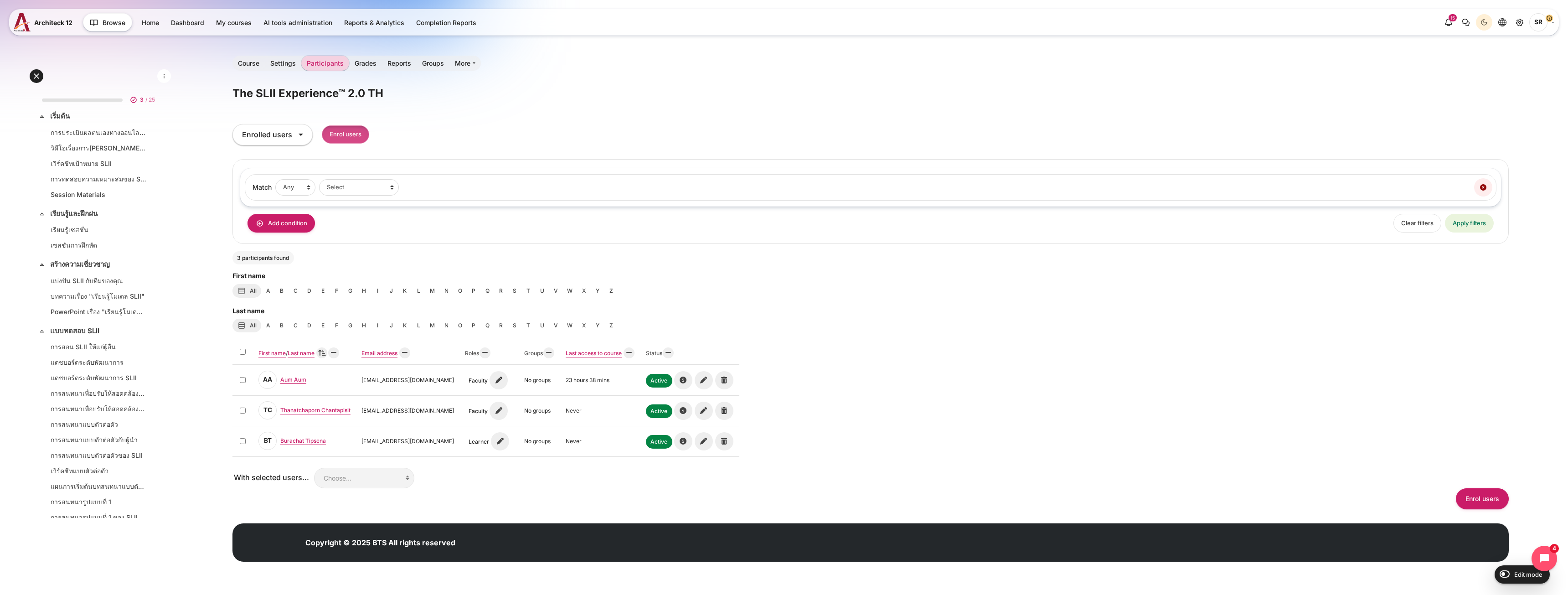
click at [341, 136] on input "Enrol users" at bounding box center [346, 135] width 47 height 19
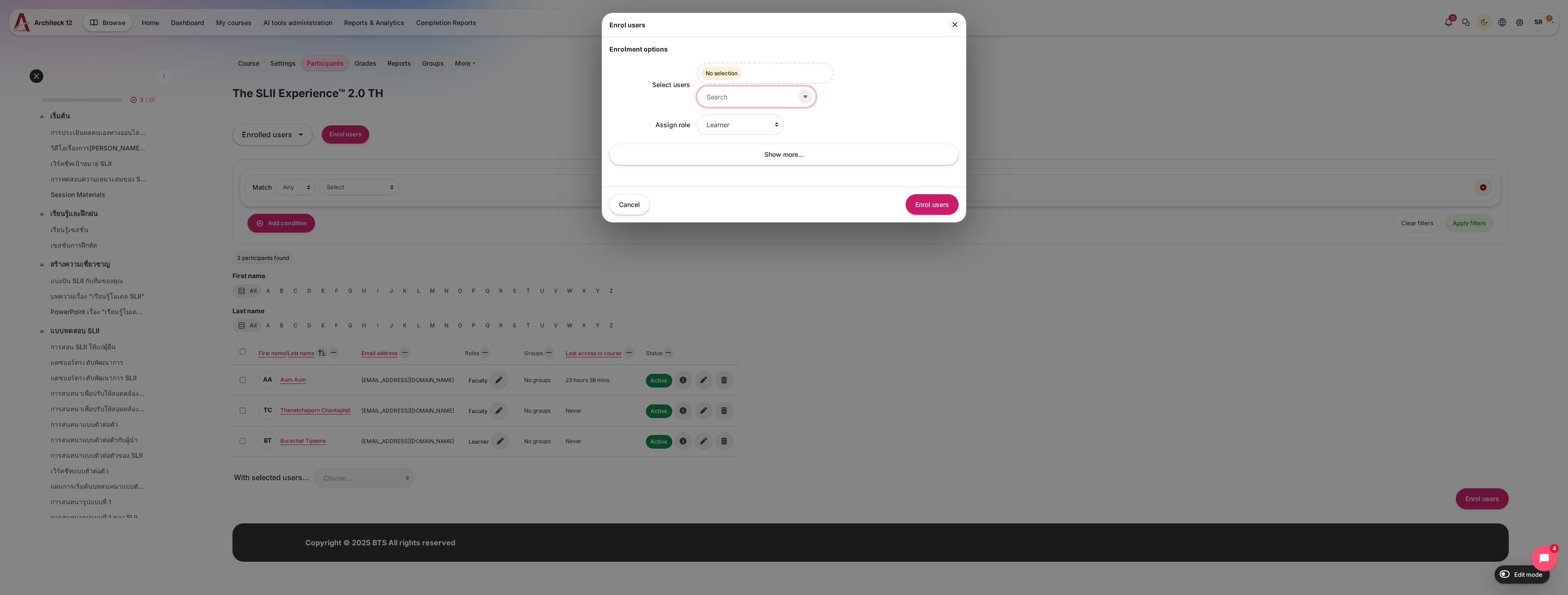
click at [737, 93] on input "Select users" at bounding box center [756, 97] width 119 height 21
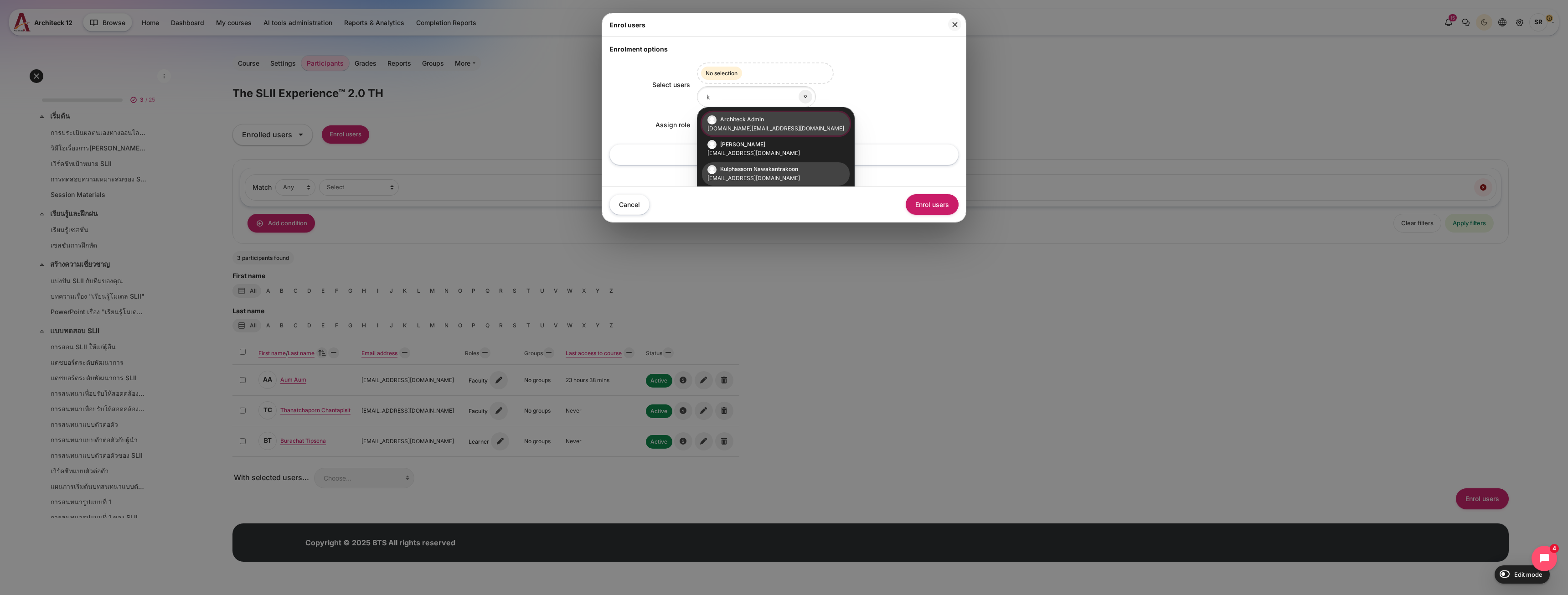
click at [757, 174] on li "Kulphassorn Nawakantrakoon [EMAIL_ADDRESS][DOMAIN_NAME]" at bounding box center [775, 174] width 148 height 23
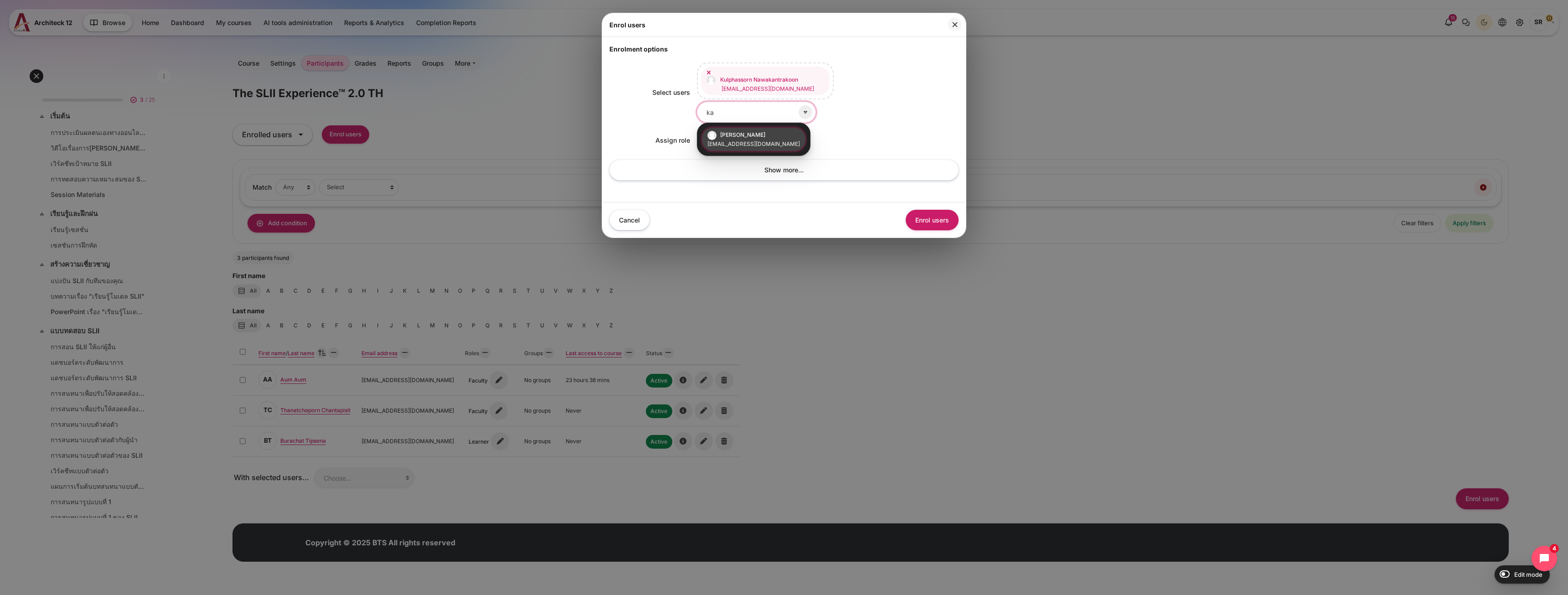
type input "ka"
click at [755, 137] on span "[PERSON_NAME]" at bounding box center [743, 135] width 45 height 7
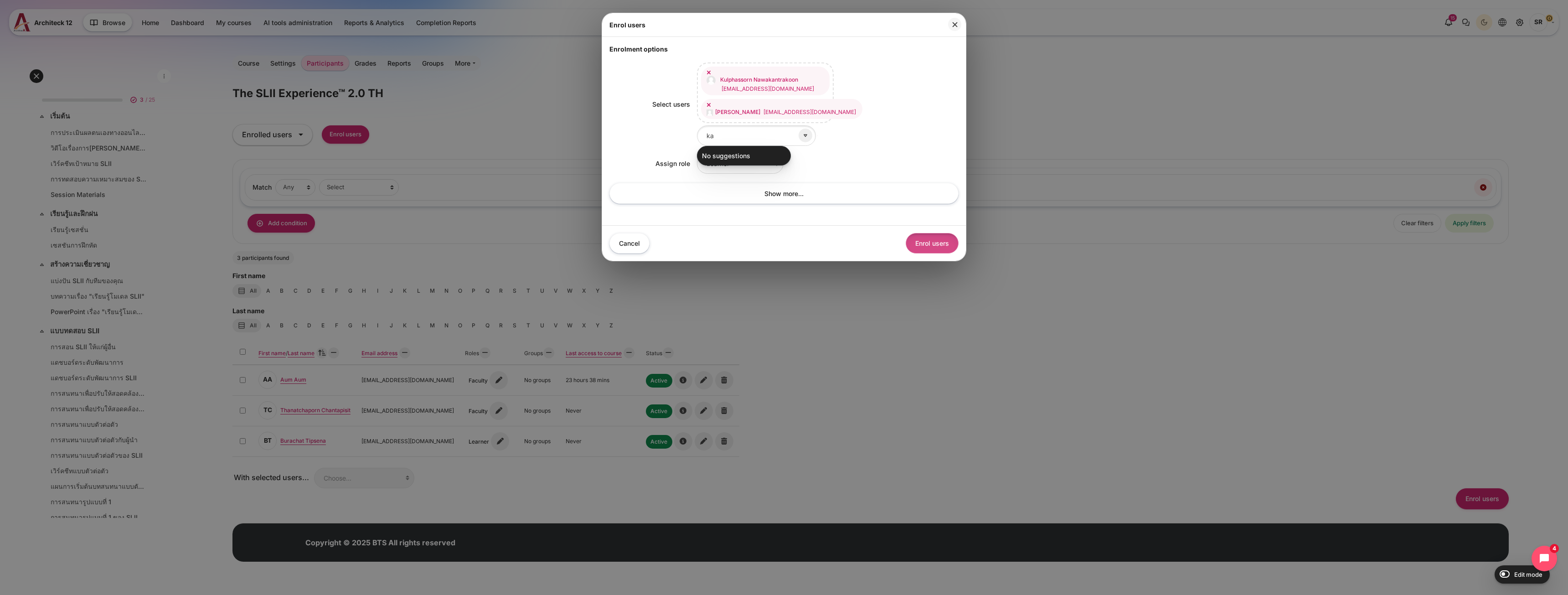
click at [928, 244] on button "Enrol users" at bounding box center [932, 244] width 53 height 21
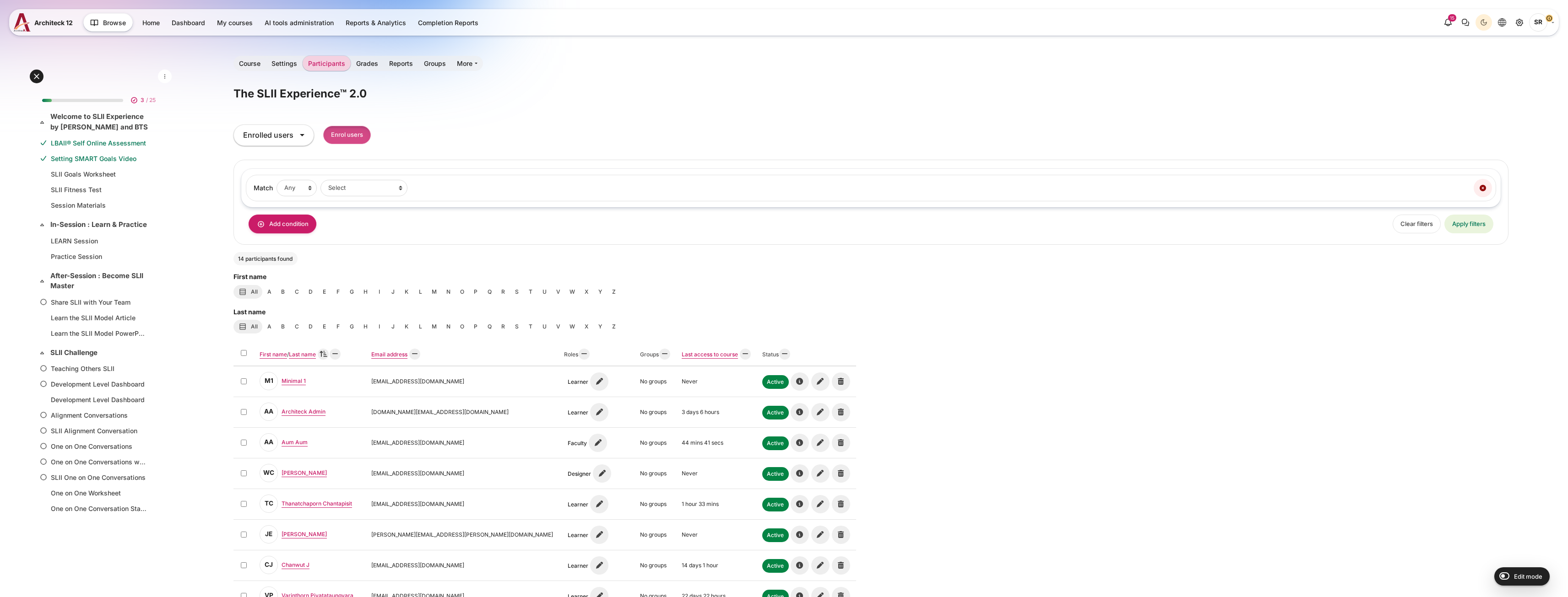
click at [348, 139] on input "Enrol users" at bounding box center [347, 135] width 48 height 19
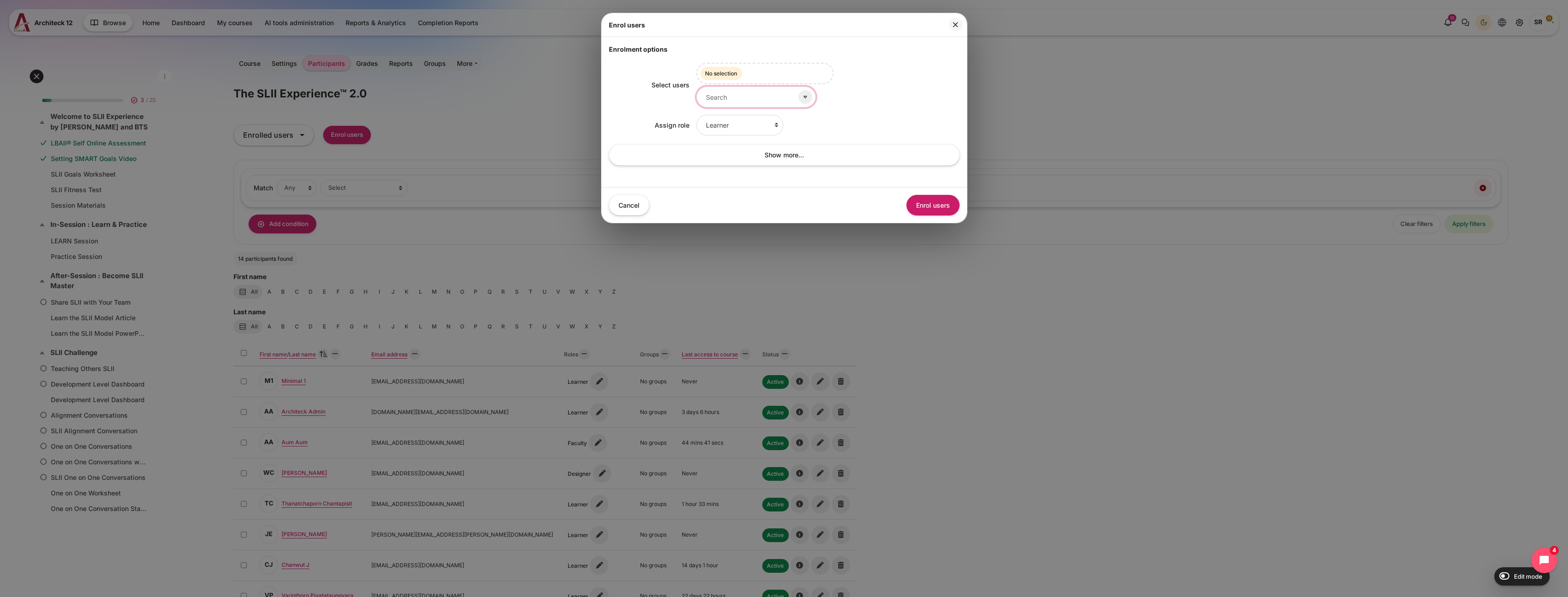
click at [738, 94] on input "Select users" at bounding box center [756, 97] width 119 height 21
click at [746, 144] on span "Kulphassorn Nawakantrakoon" at bounding box center [759, 144] width 78 height 7
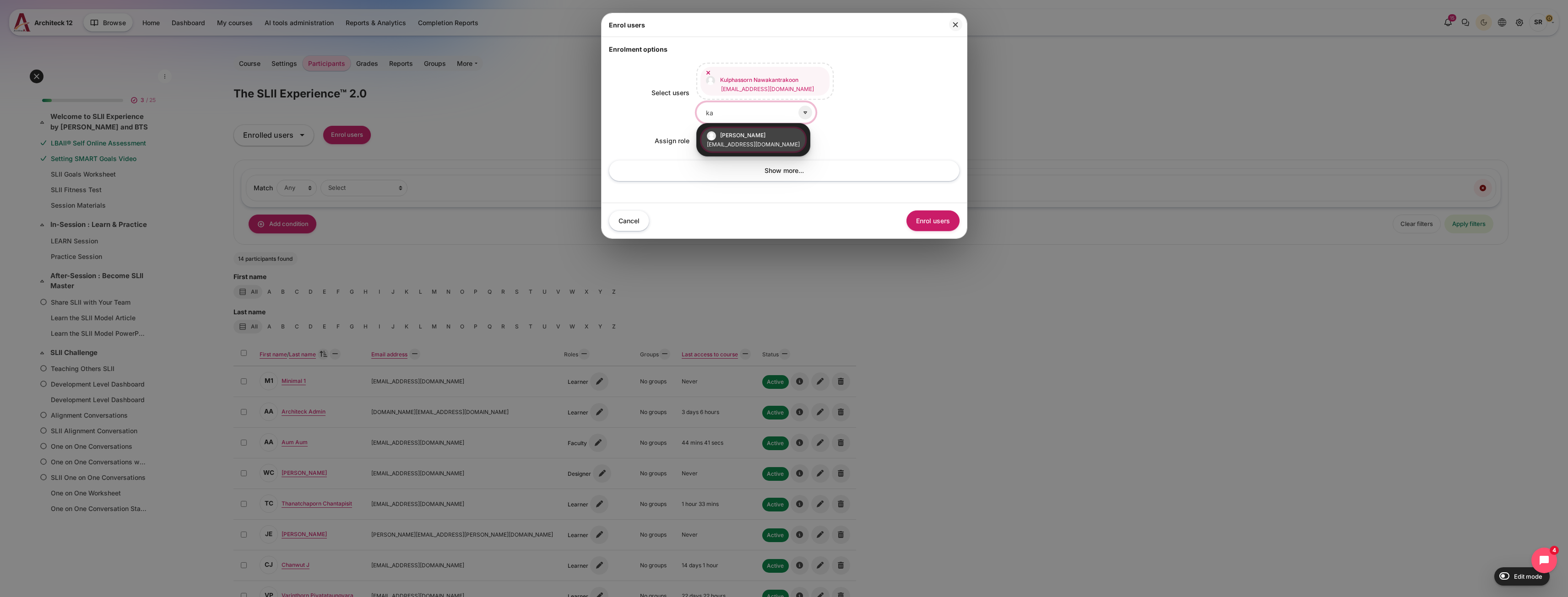
type input "ka"
click at [748, 141] on small "[EMAIL_ADDRESS][DOMAIN_NAME]" at bounding box center [753, 144] width 93 height 8
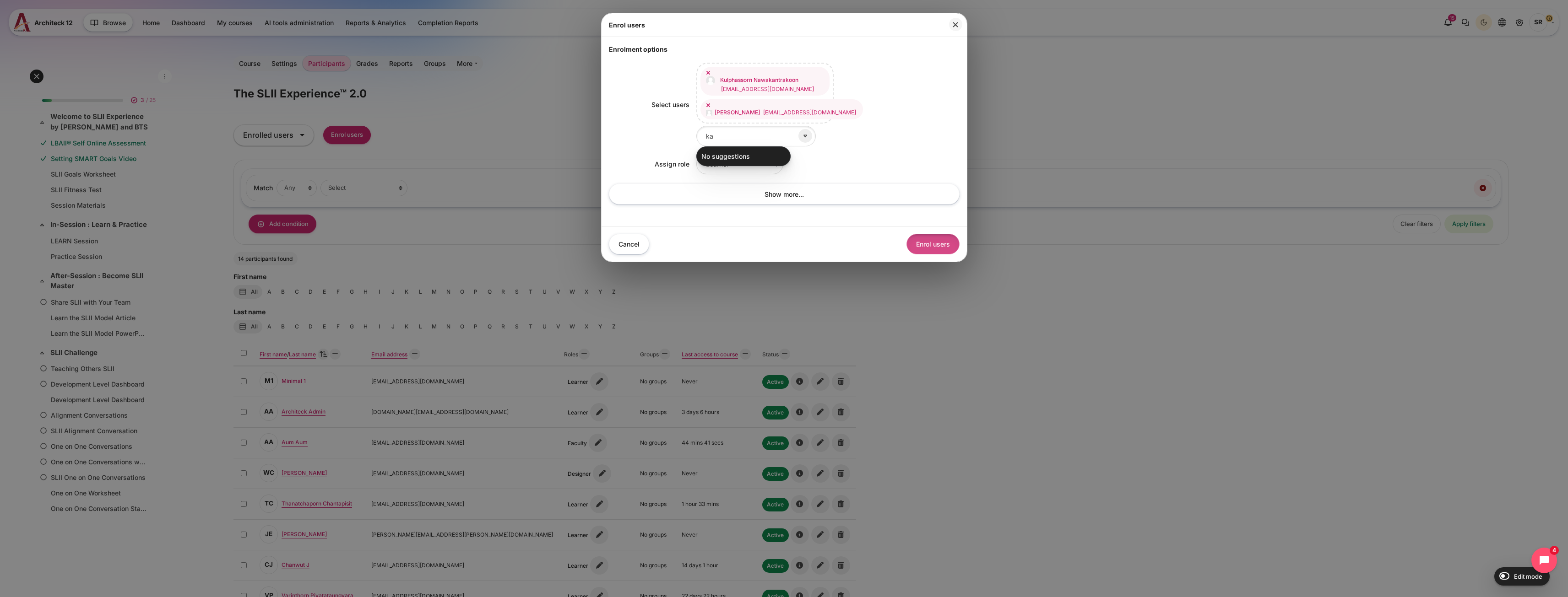
click at [918, 249] on button "Enrol users" at bounding box center [933, 244] width 53 height 21
